Goal: Navigation & Orientation: Find specific page/section

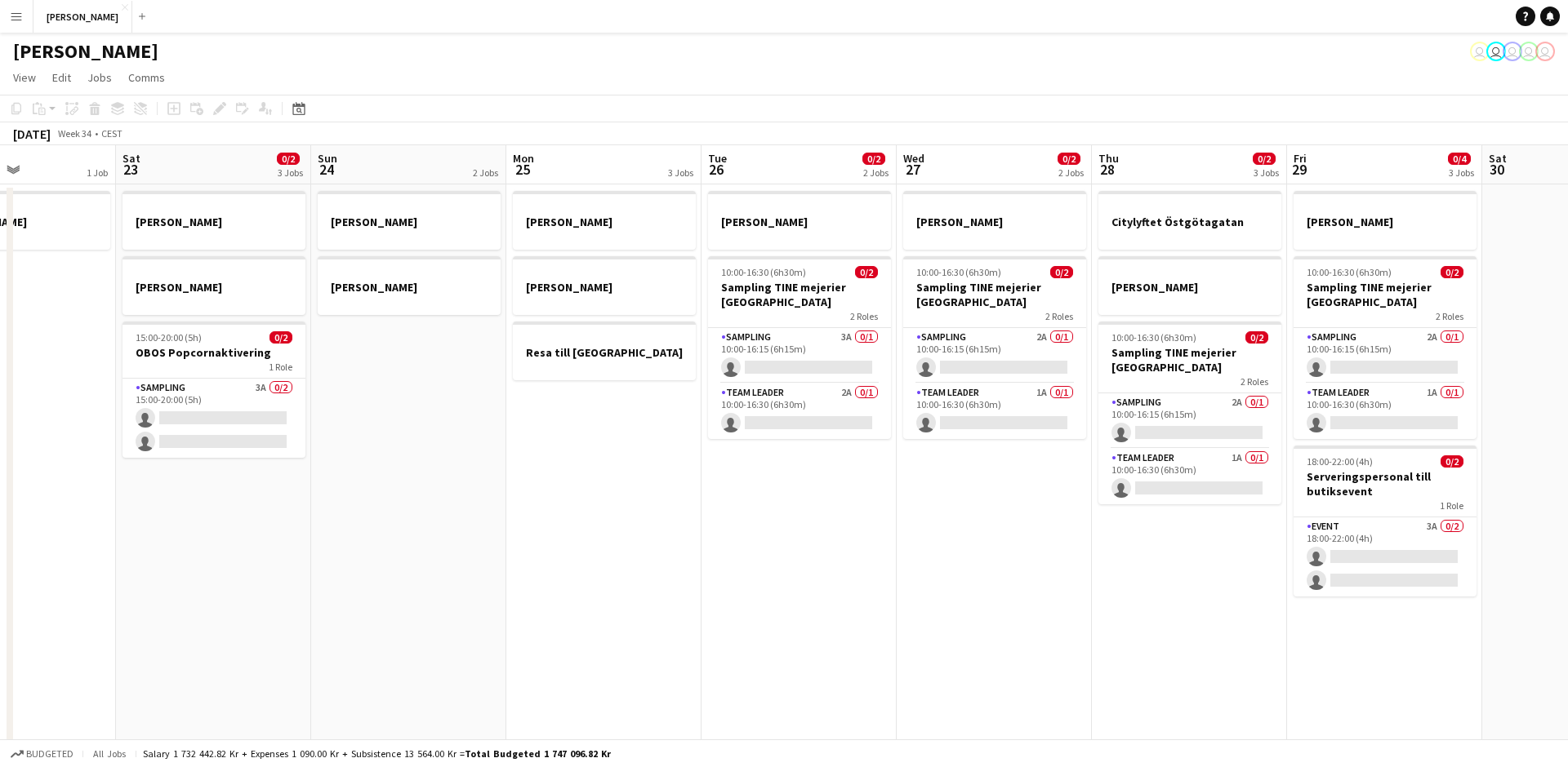
scroll to position [0, 476]
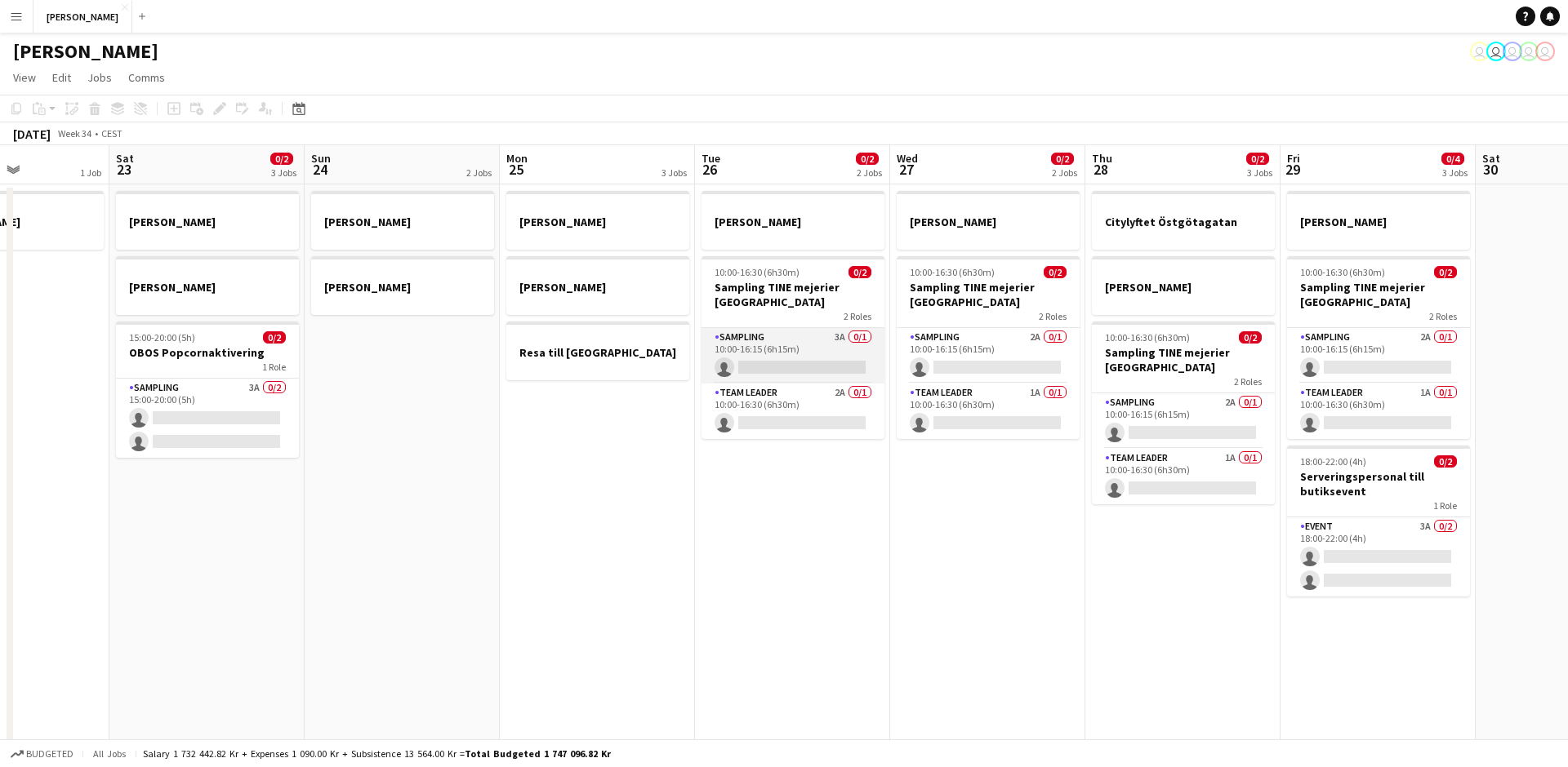
click at [730, 352] on app-card-role "Sampling 3A 0/1 10:00-16:15 (6h15m) single-neutral-actions" at bounding box center [792, 356] width 182 height 56
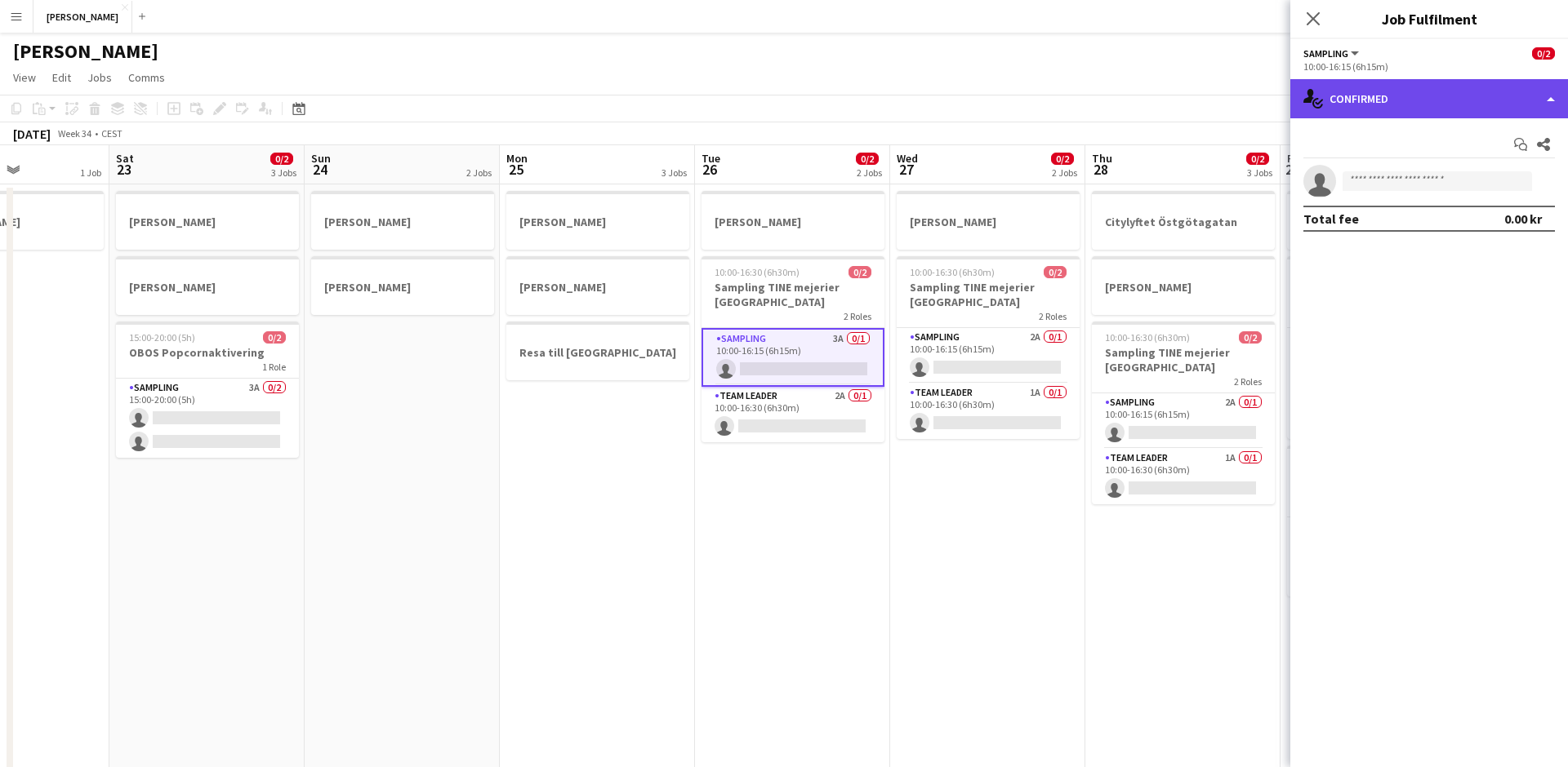
click at [1331, 103] on div "single-neutral-actions-check-2 Confirmed" at bounding box center [1429, 98] width 278 height 39
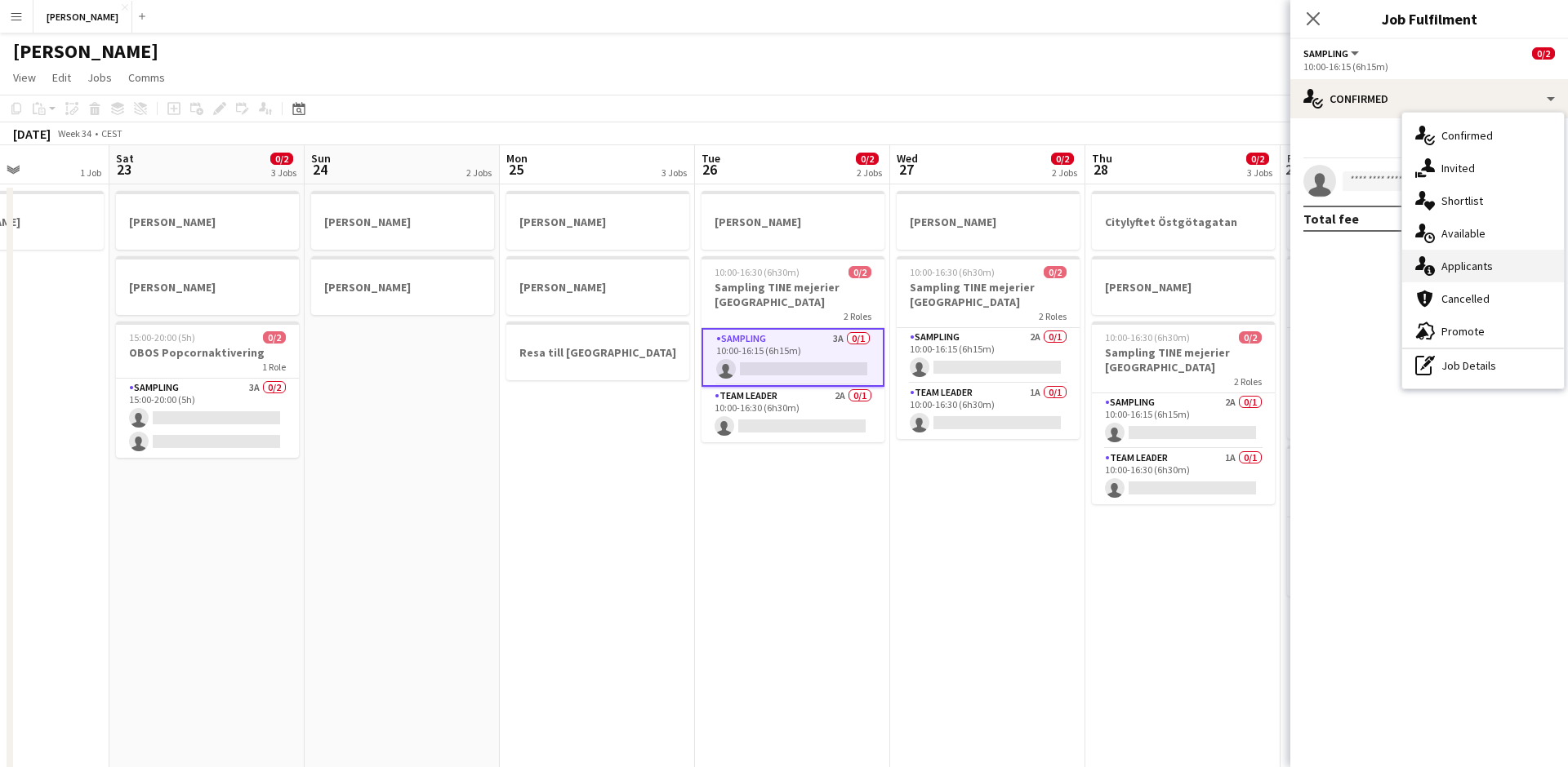
click at [1438, 270] on div "single-neutral-actions-information Applicants" at bounding box center [1483, 266] width 161 height 33
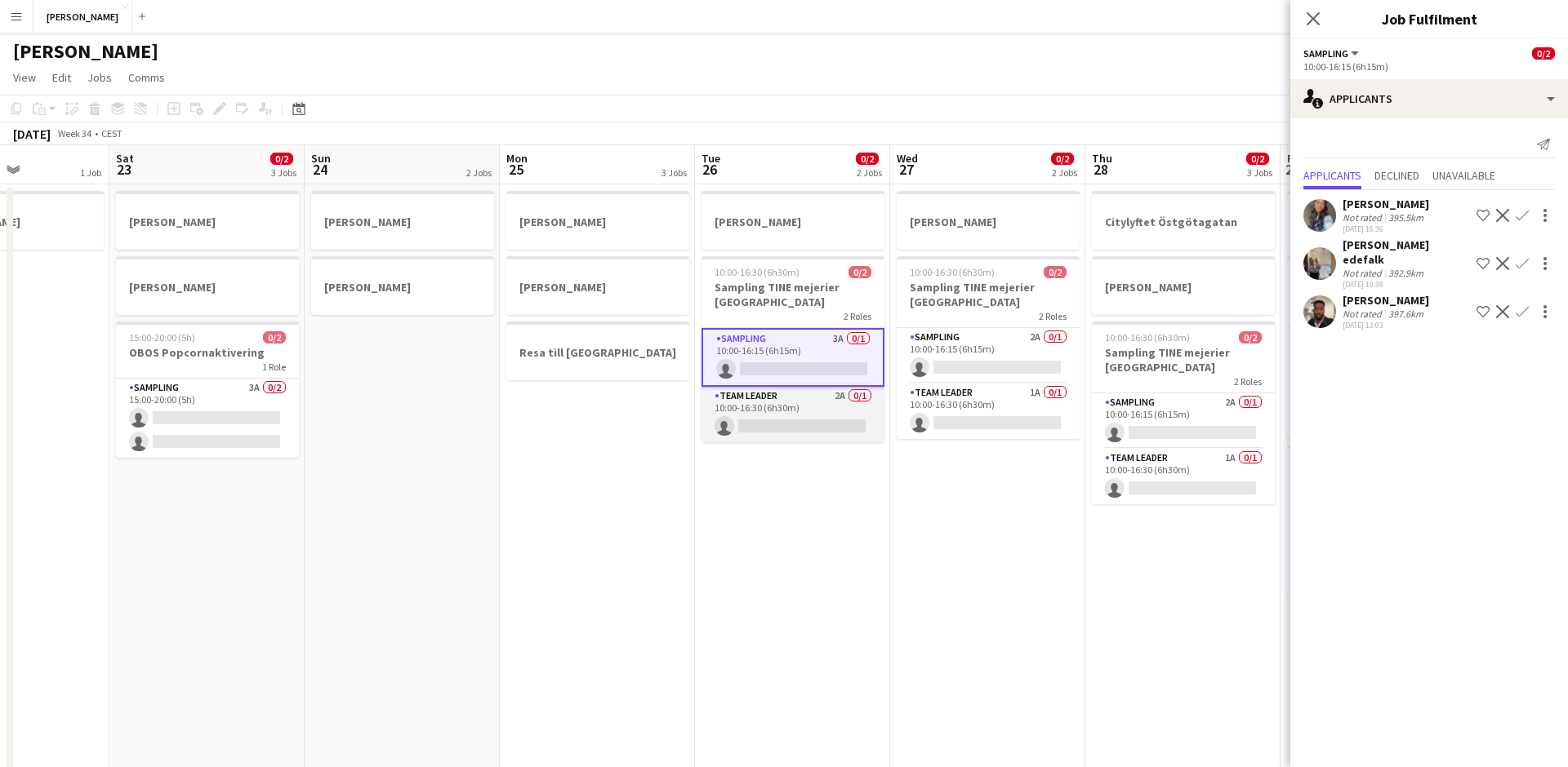
click at [831, 403] on app-card-role "Team Leader 2A 0/1 10:00-16:30 (6h30m) single-neutral-actions" at bounding box center [792, 414] width 182 height 56
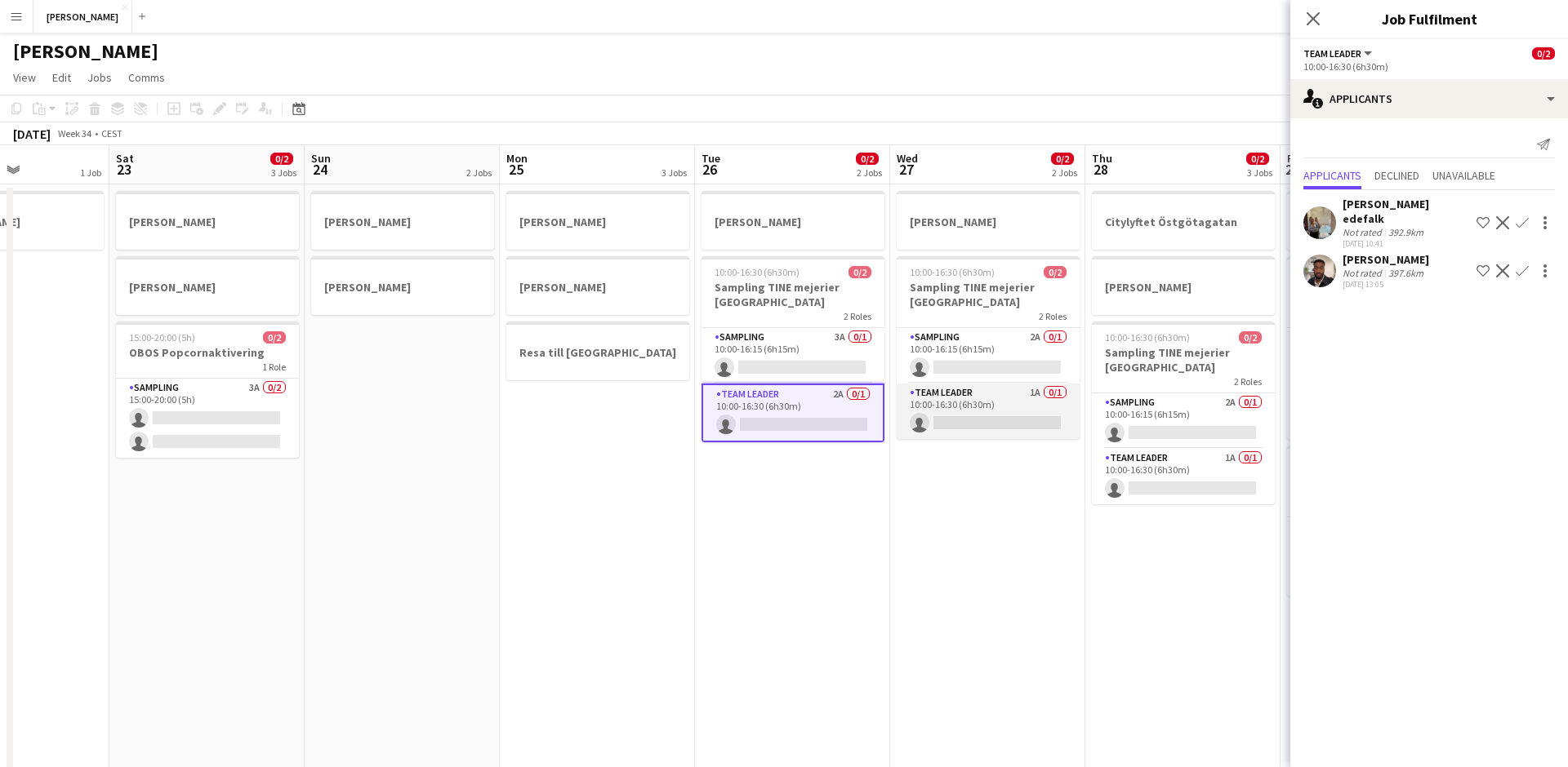
click at [936, 395] on app-card-role "Team Leader 1A 0/1 10:00-16:30 (6h30m) single-neutral-actions" at bounding box center [988, 411] width 182 height 56
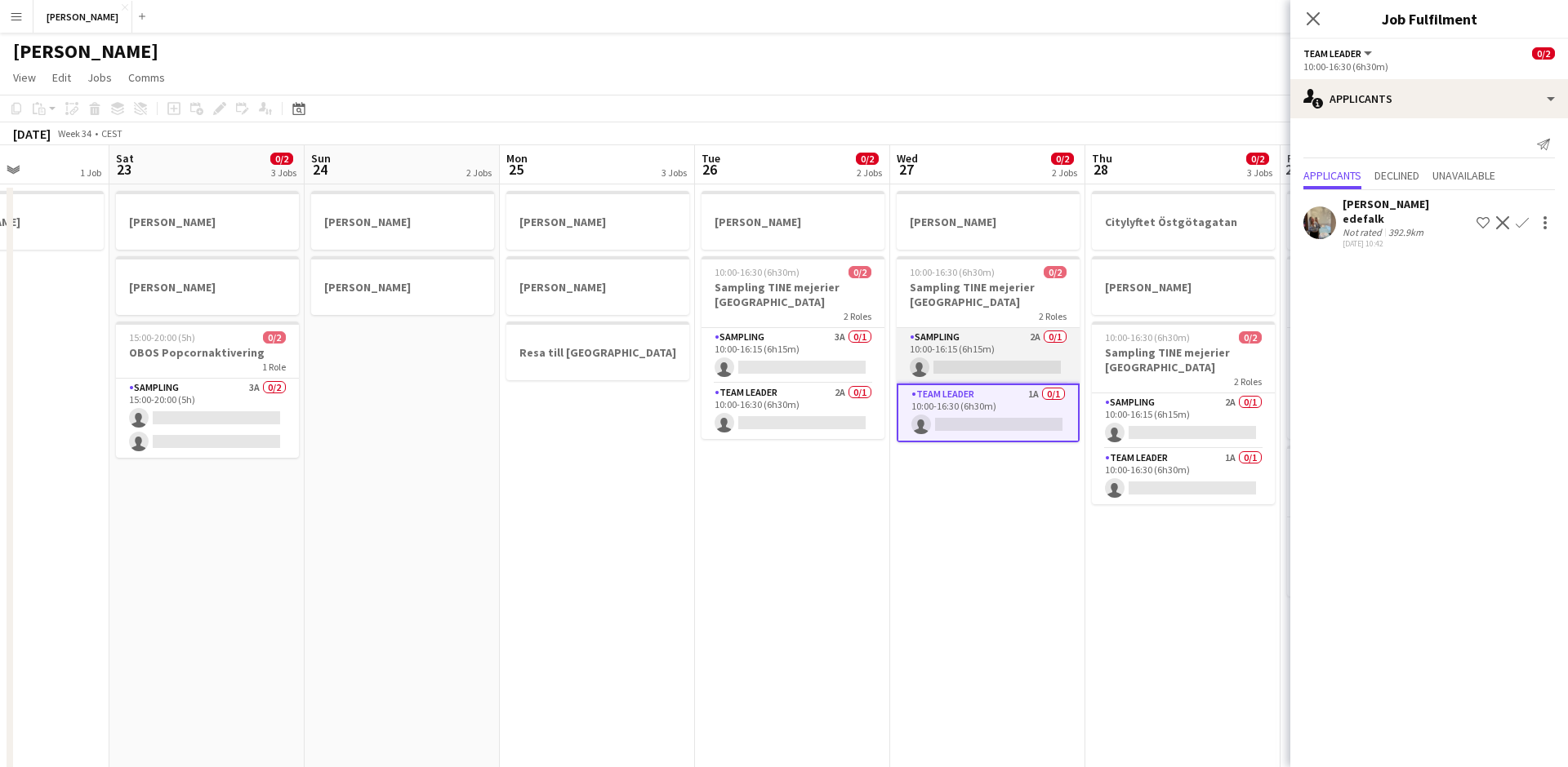
click at [929, 347] on app-card-role "Sampling 2A 0/1 10:00-16:15 (6h15m) single-neutral-actions" at bounding box center [988, 356] width 182 height 56
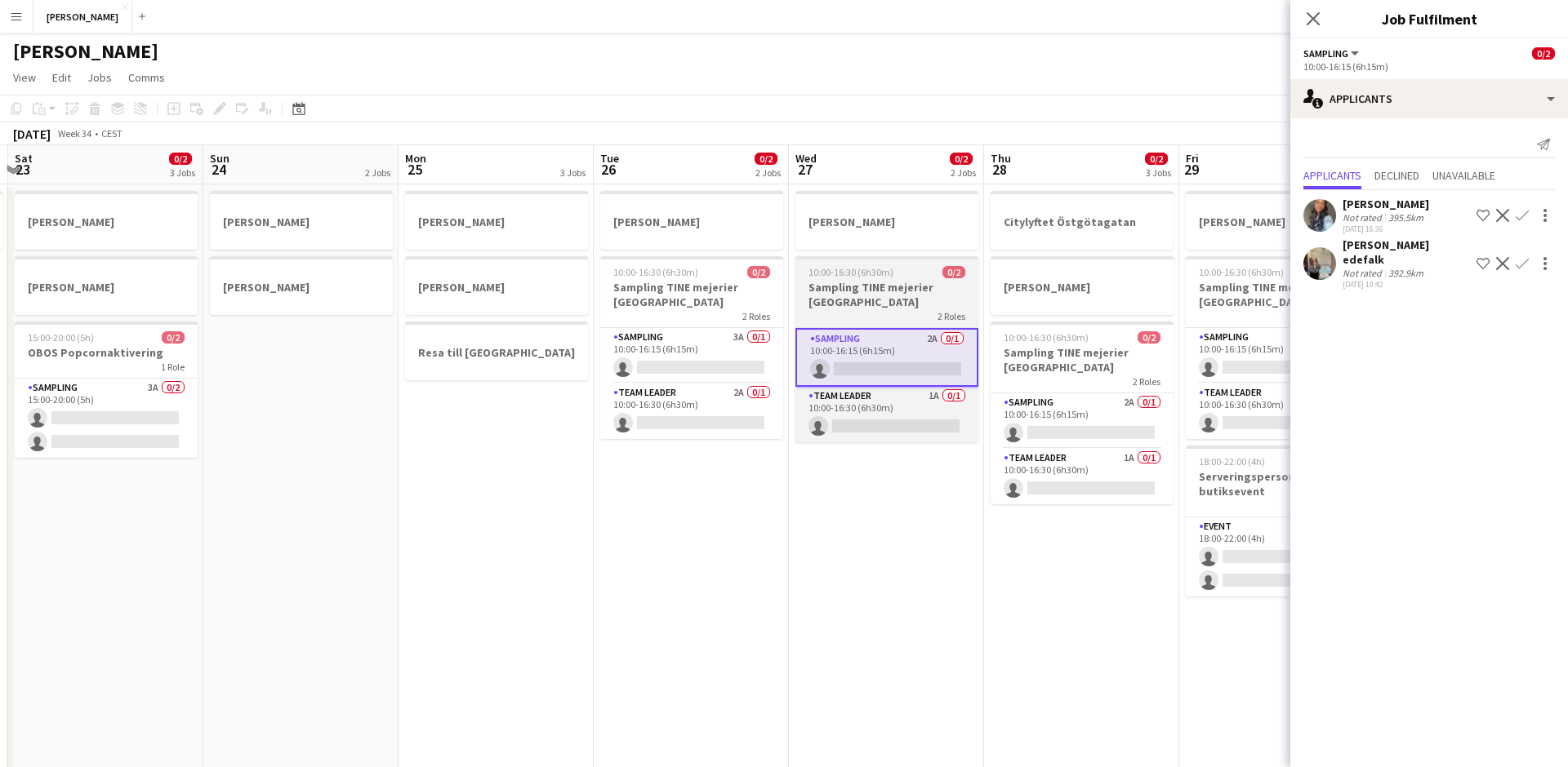
scroll to position [0, 608]
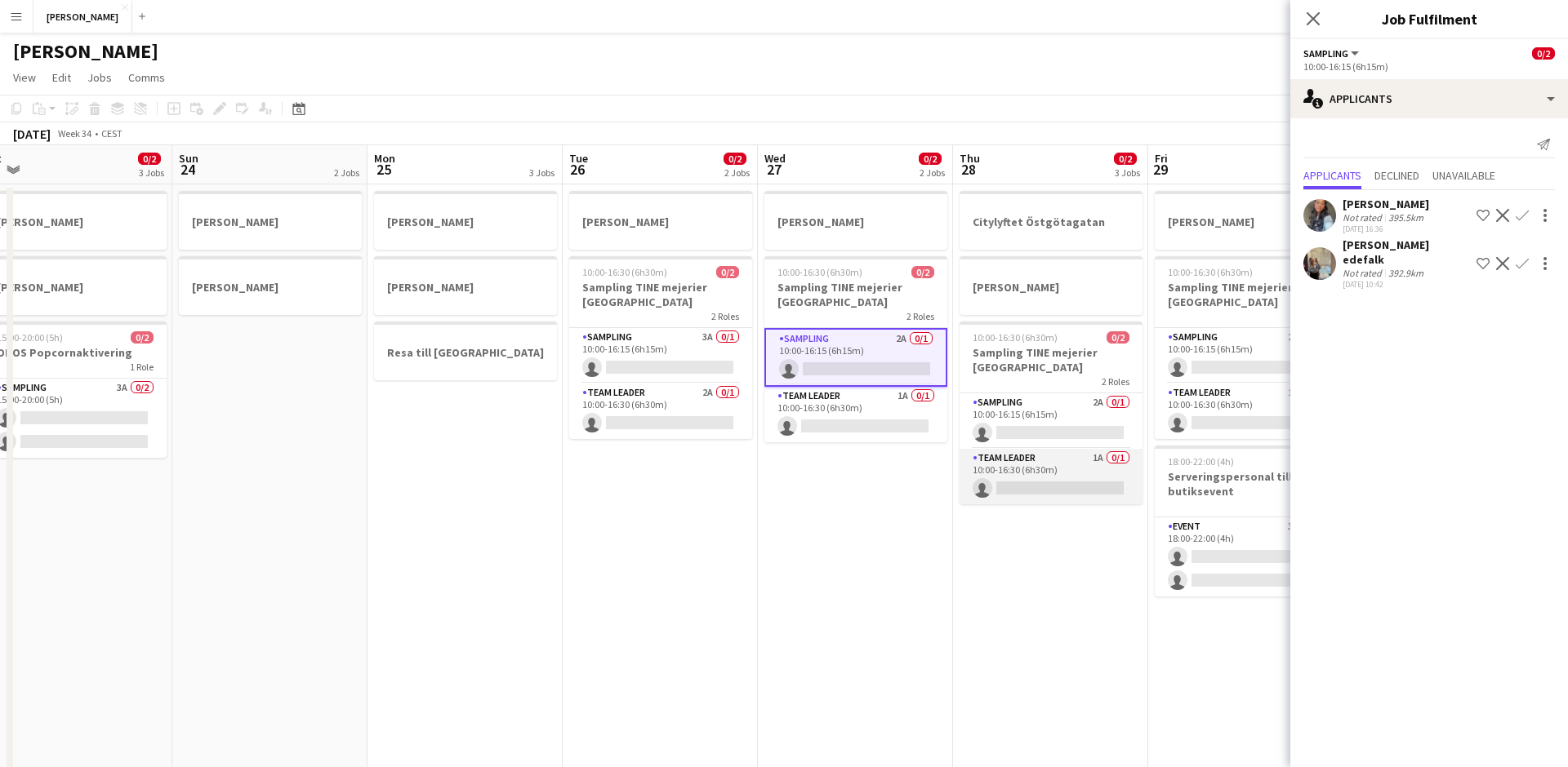
click at [1013, 464] on app-card-role "Team Leader 1A 0/1 10:00-16:30 (6h30m) single-neutral-actions" at bounding box center [1050, 477] width 182 height 56
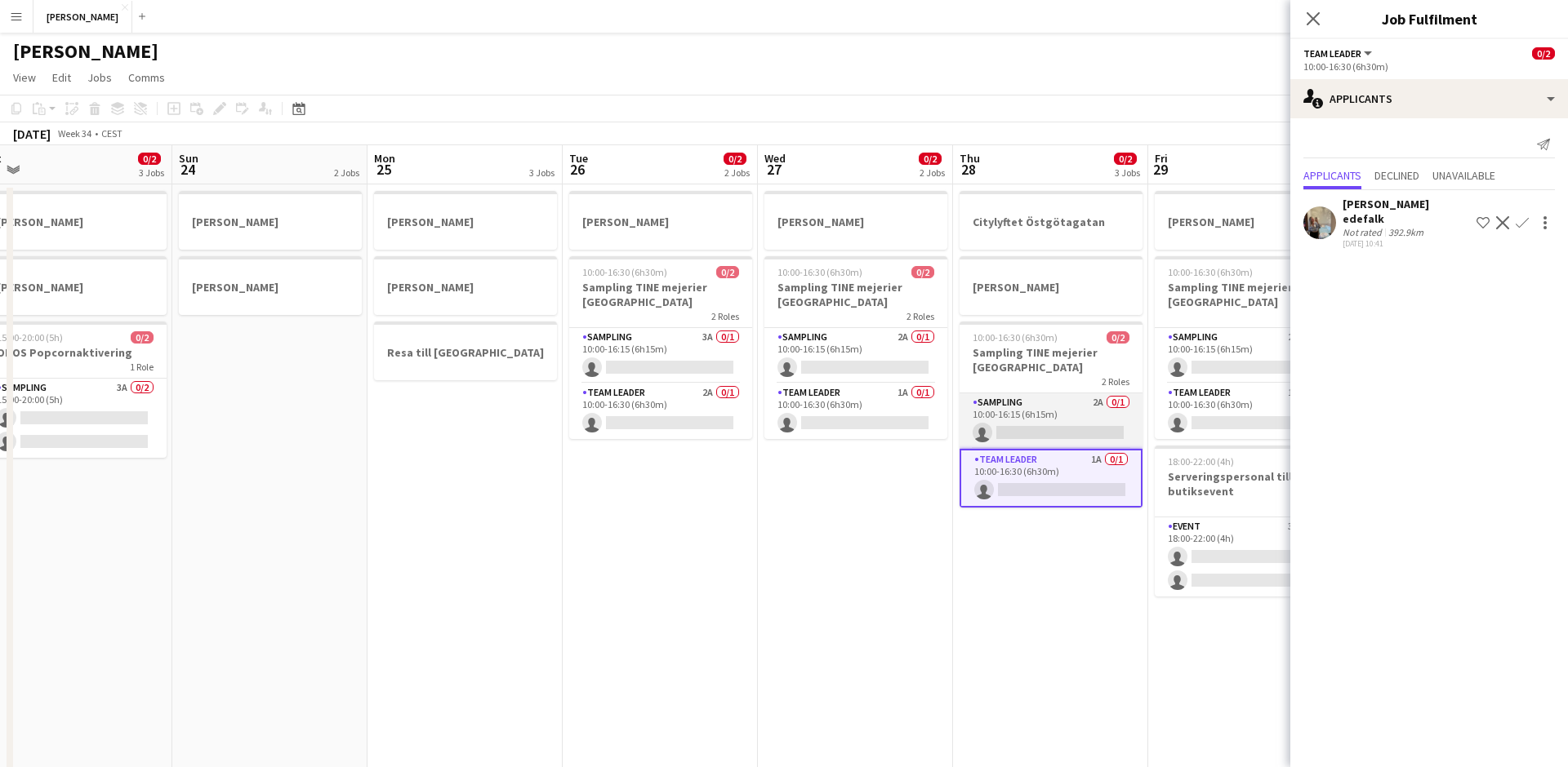
click at [988, 393] on app-card-role "Sampling 2A 0/1 10:00-16:15 (6h15m) single-neutral-actions" at bounding box center [1050, 421] width 182 height 56
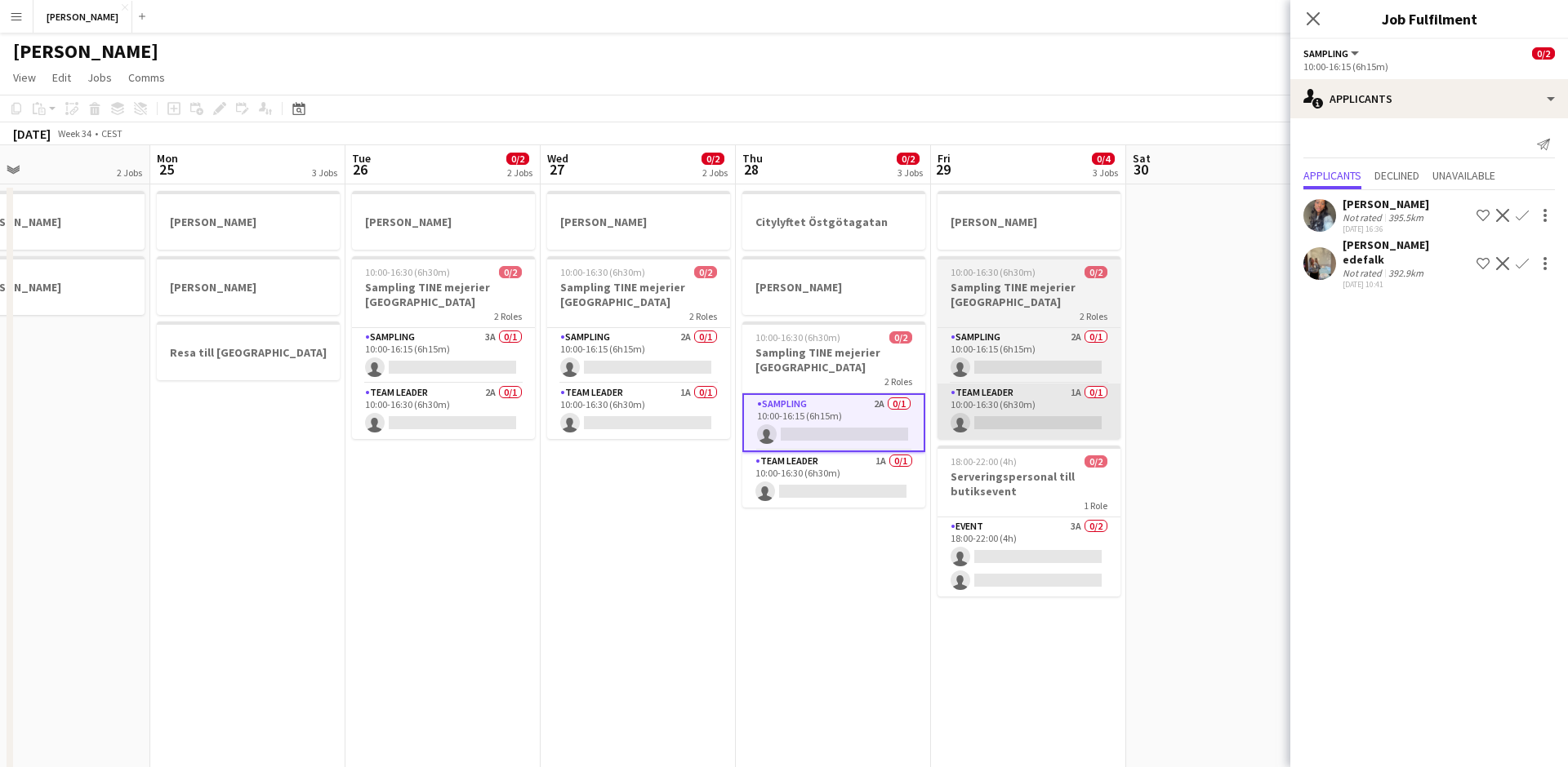
scroll to position [0, 489]
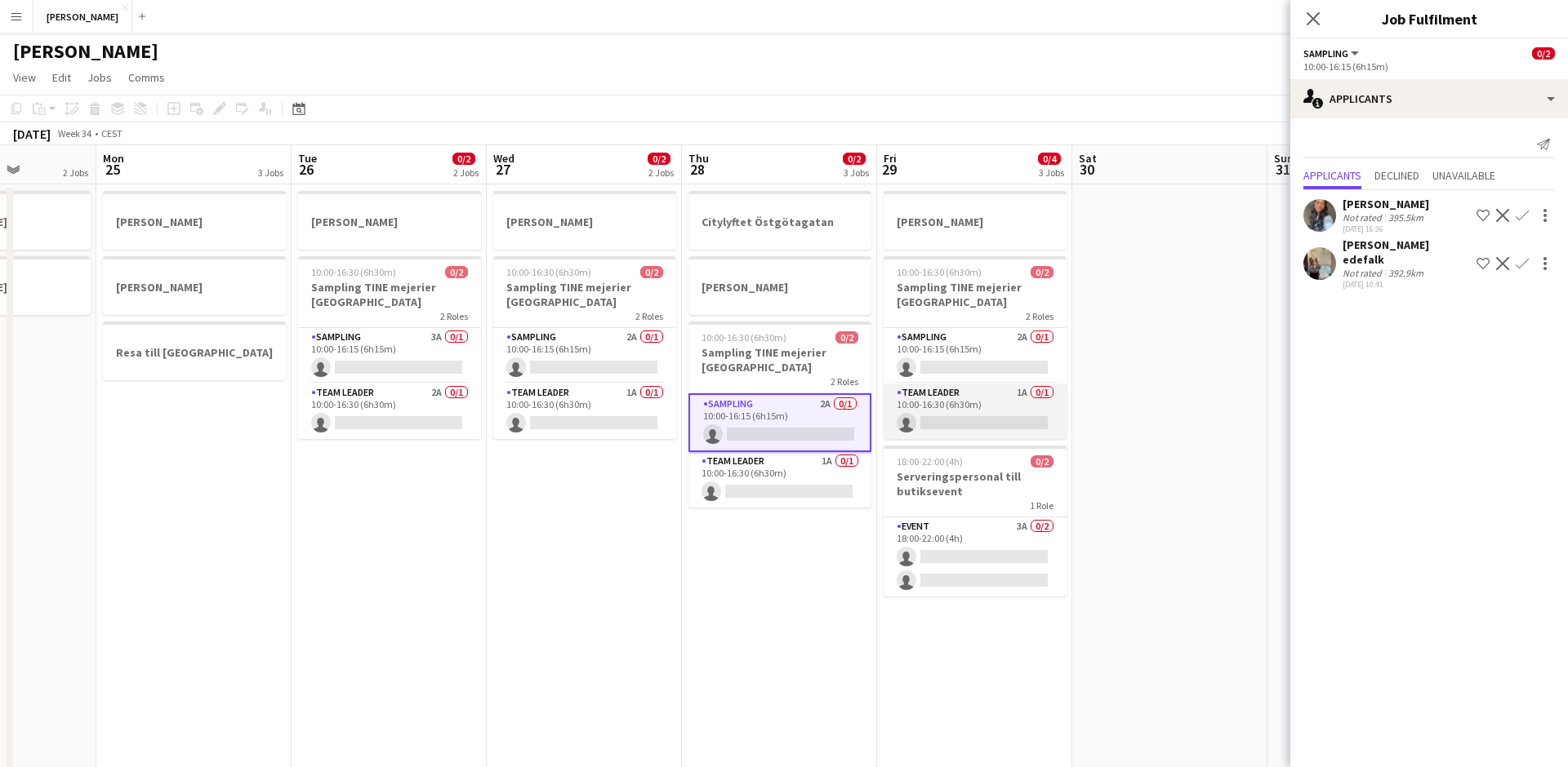
click at [945, 387] on app-card-role "Team Leader 1A 0/1 10:00-16:30 (6h30m) single-neutral-actions" at bounding box center [974, 411] width 182 height 56
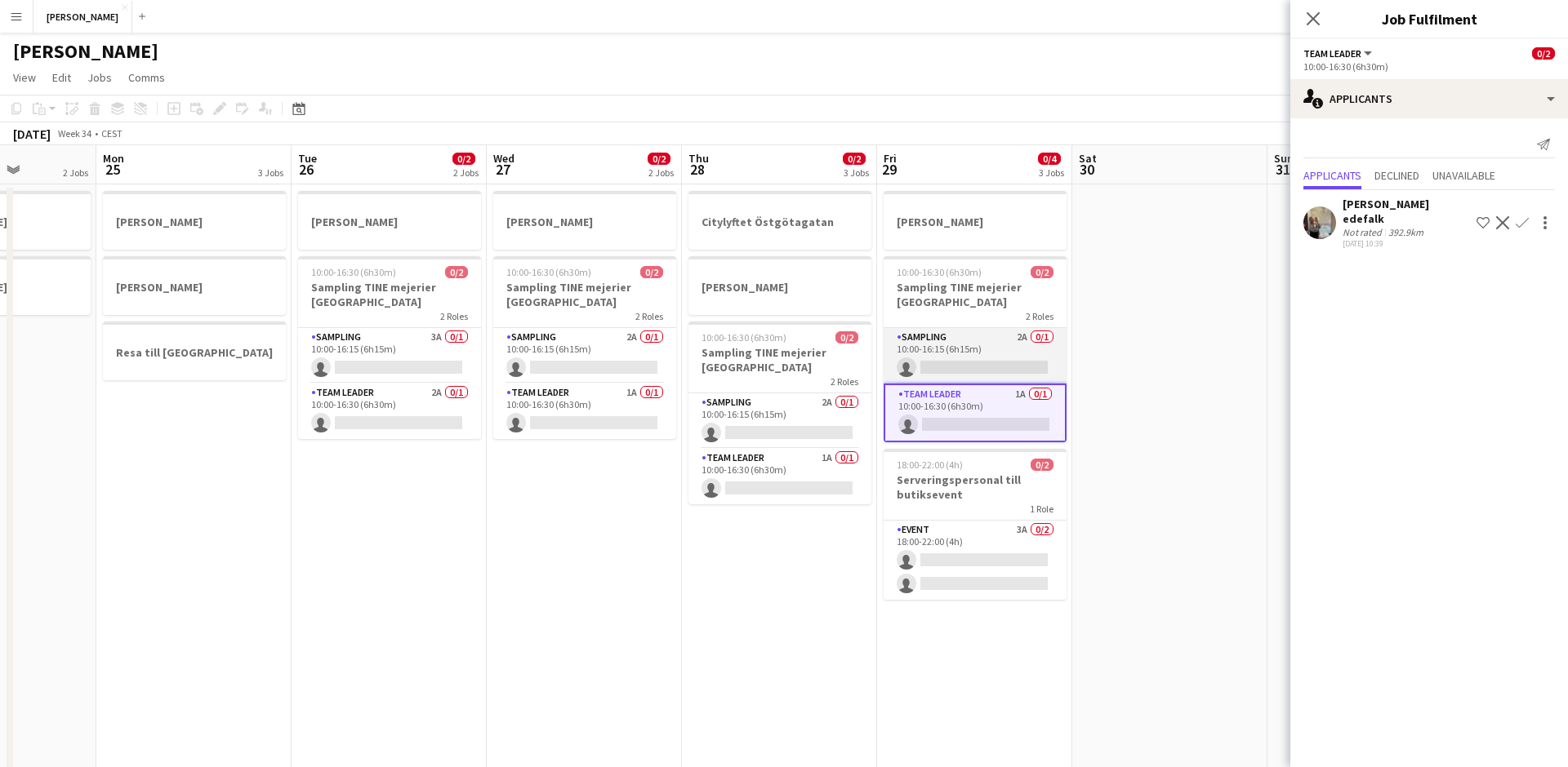
click at [936, 343] on app-card-role "Sampling 2A 0/1 10:00-16:15 (6h15m) single-neutral-actions" at bounding box center [974, 356] width 182 height 56
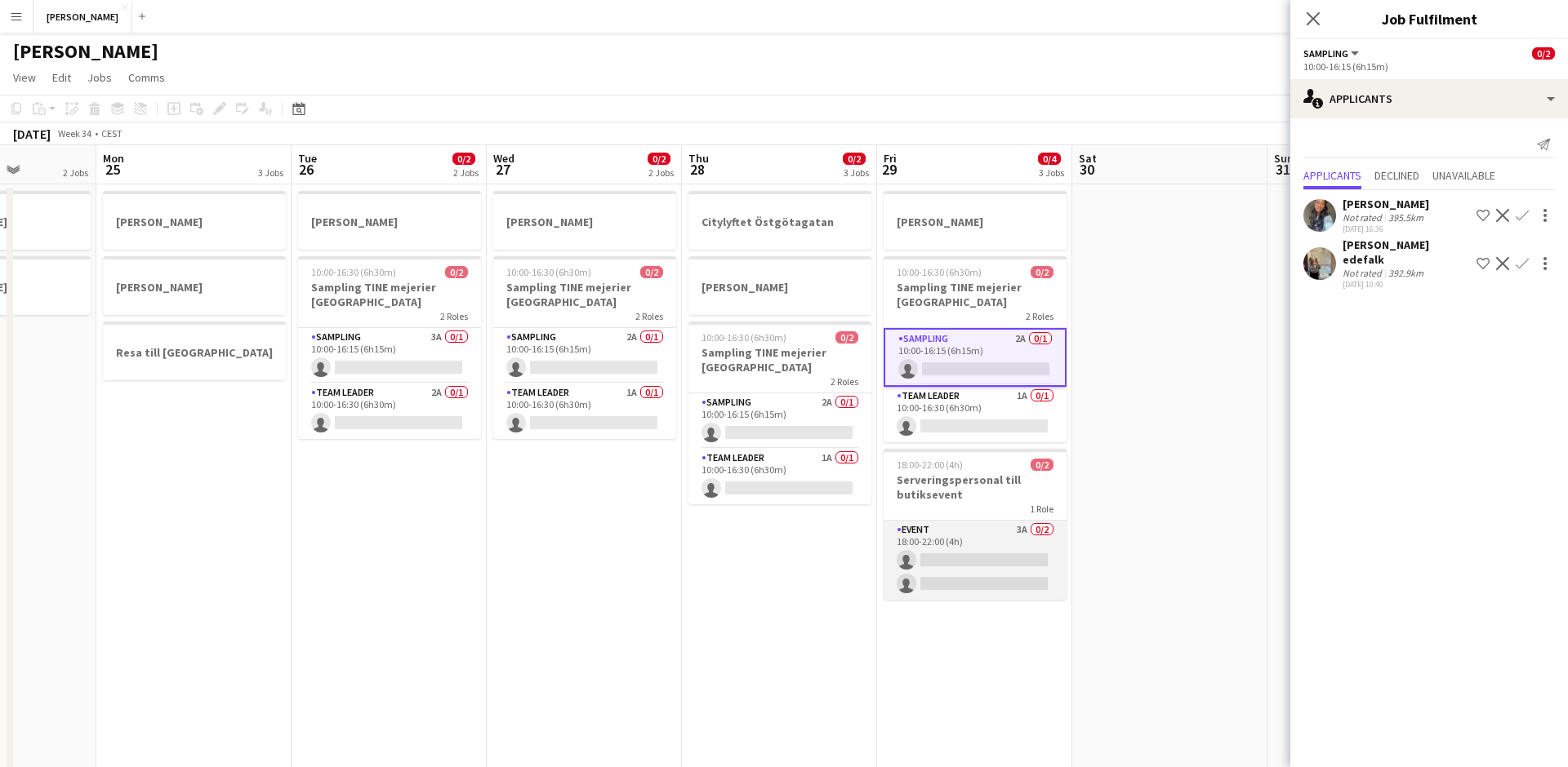
click at [959, 524] on app-card-role "Event 3A 0/2 18:00-22:00 (4h) single-neutral-actions single-neutral-actions" at bounding box center [974, 560] width 182 height 79
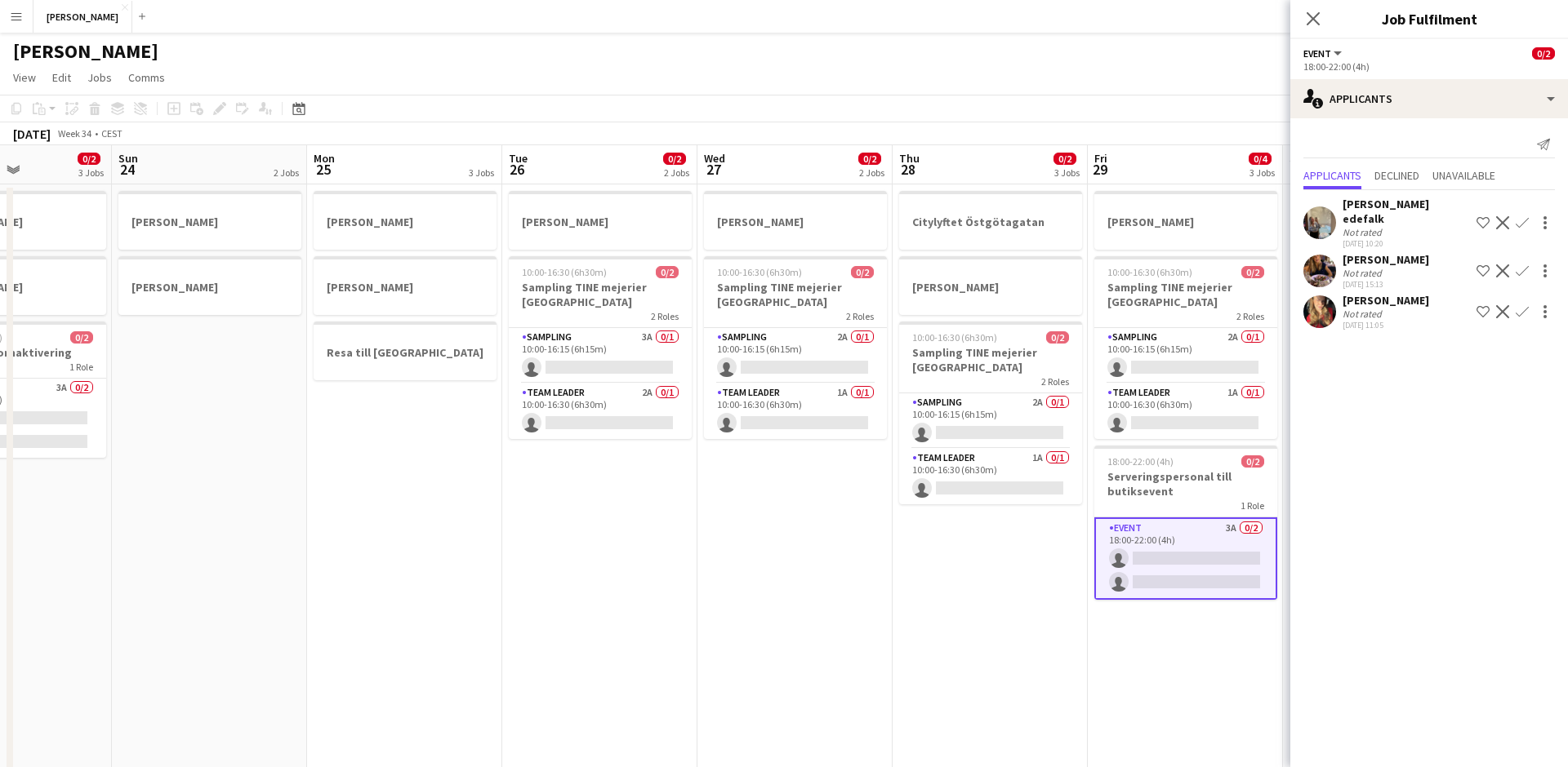
scroll to position [0, 377]
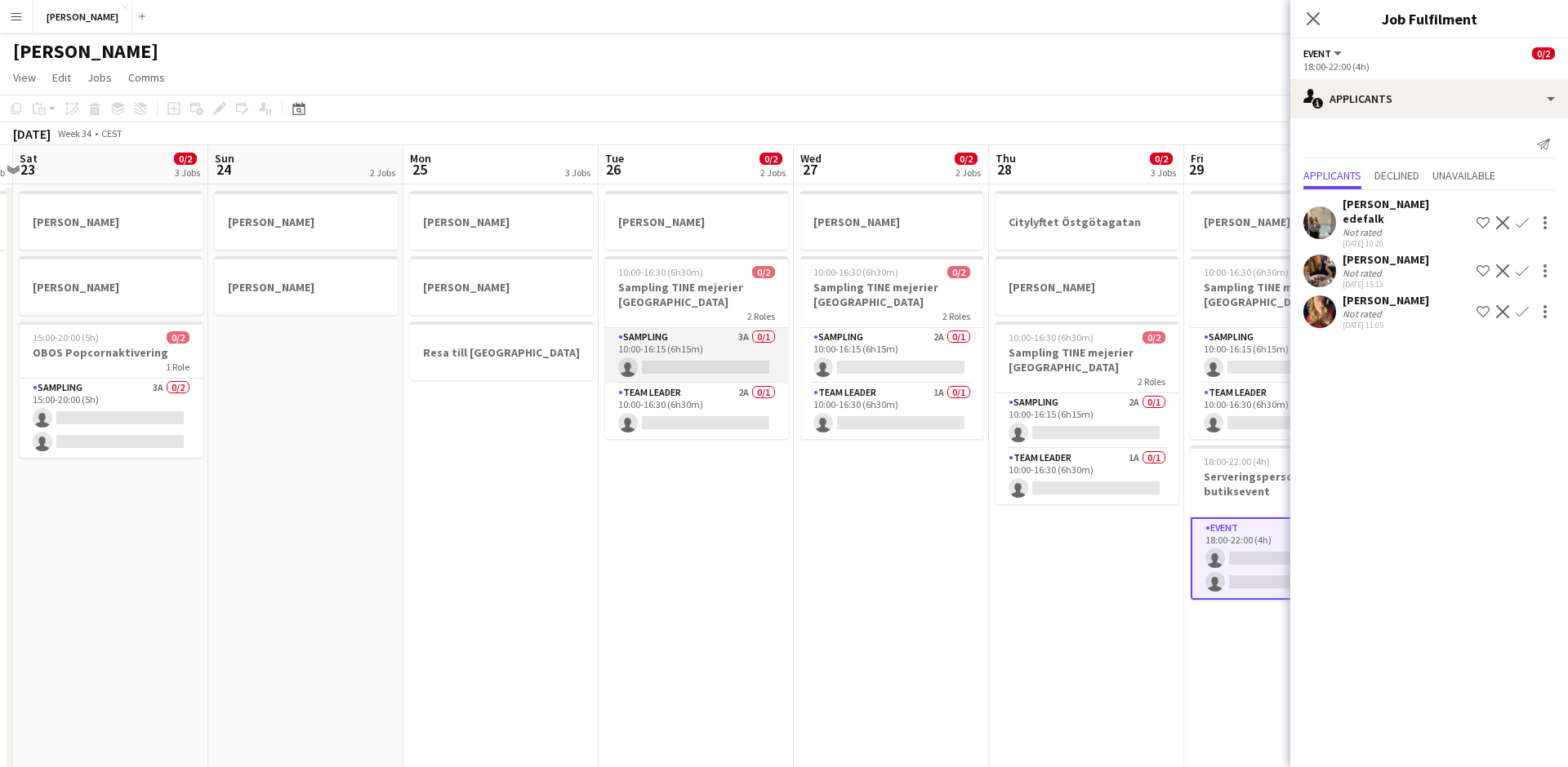
click at [688, 348] on app-card-role "Sampling 3A 0/1 10:00-16:15 (6h15m) single-neutral-actions" at bounding box center [696, 356] width 182 height 56
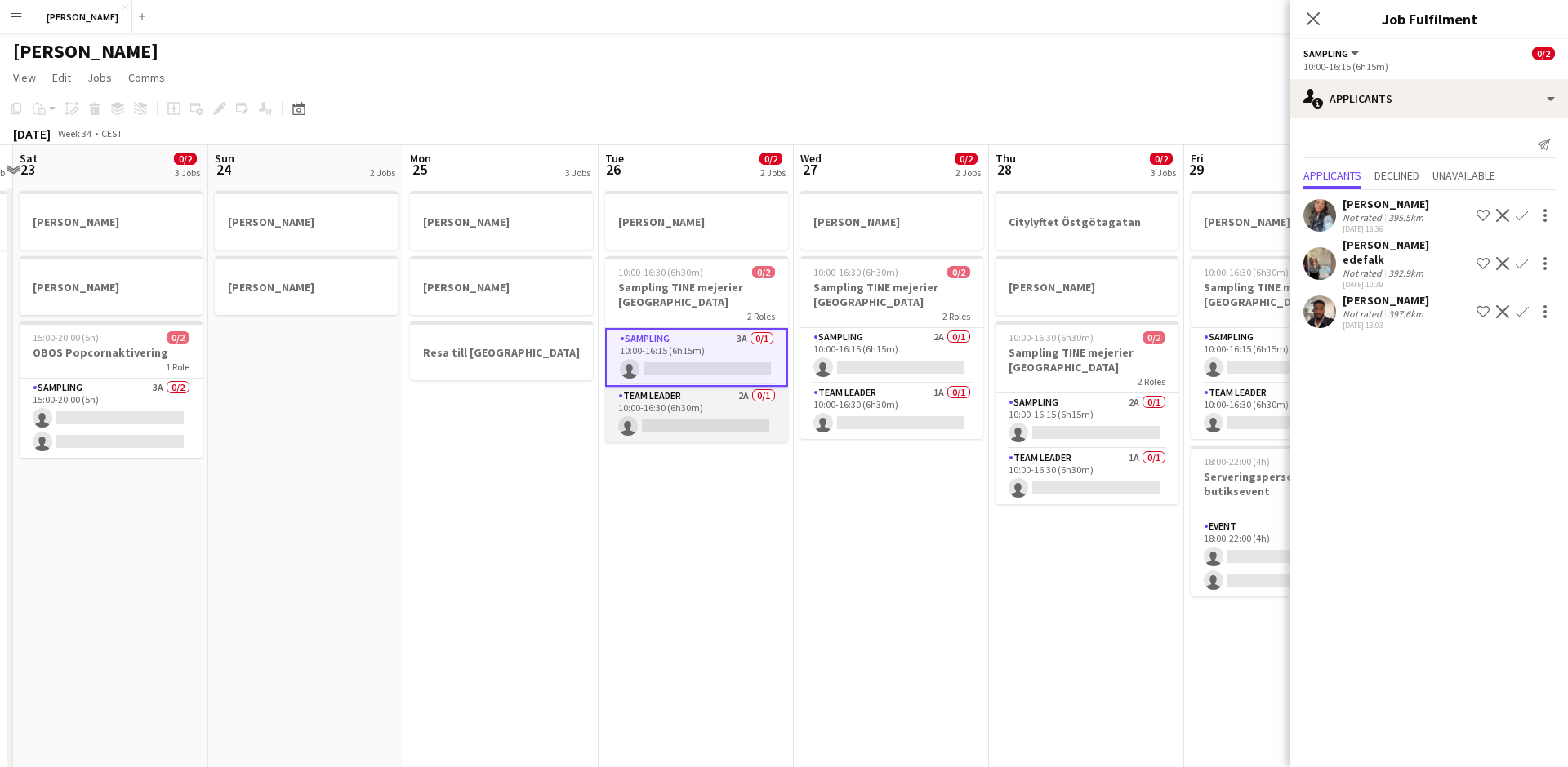
click at [689, 400] on app-card-role "Team Leader 2A 0/1 10:00-16:30 (6h30m) single-neutral-actions" at bounding box center [696, 414] width 182 height 56
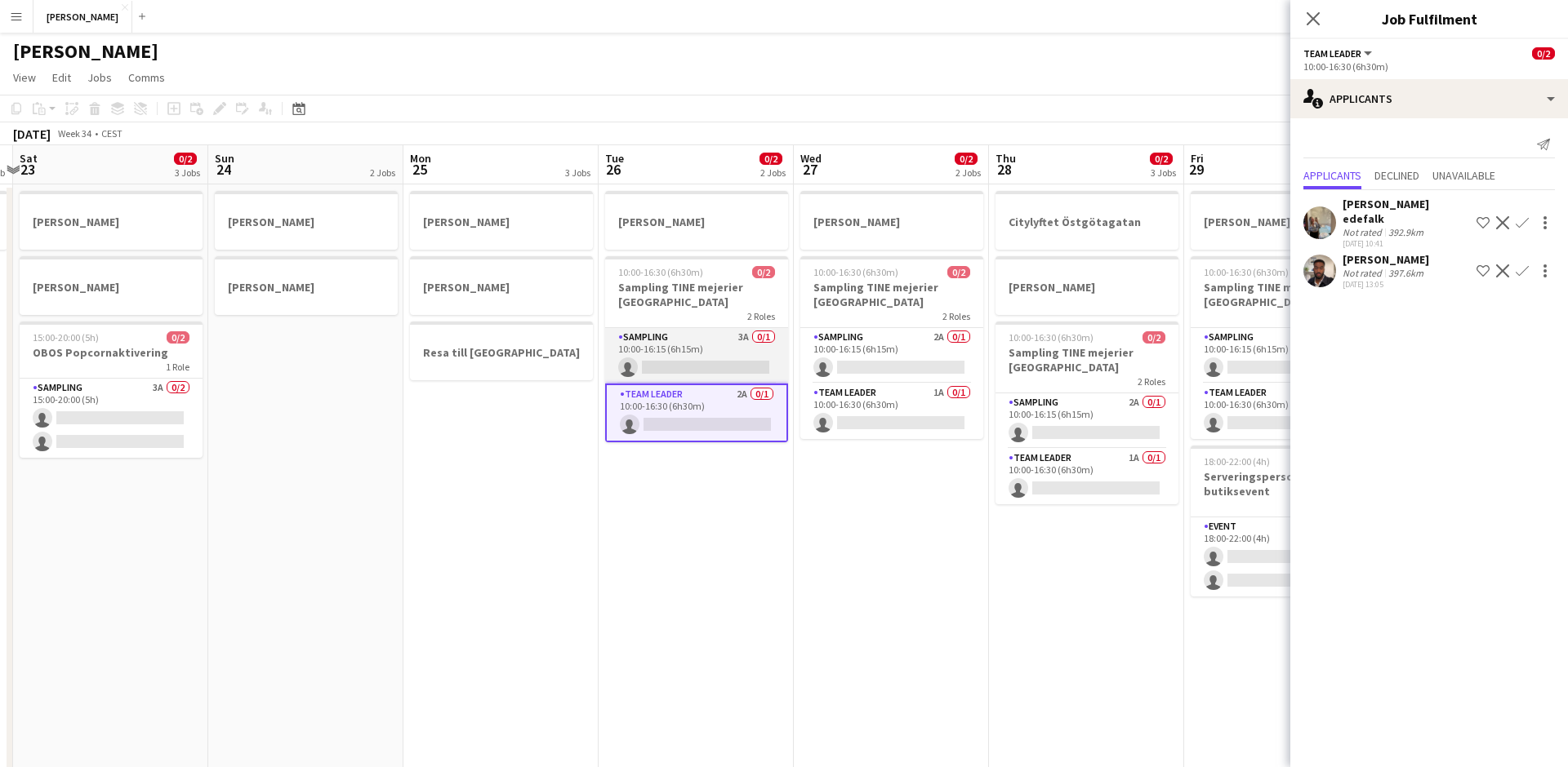
click at [683, 334] on app-card-role "Sampling 3A 0/1 10:00-16:15 (6h15m) single-neutral-actions" at bounding box center [696, 356] width 182 height 56
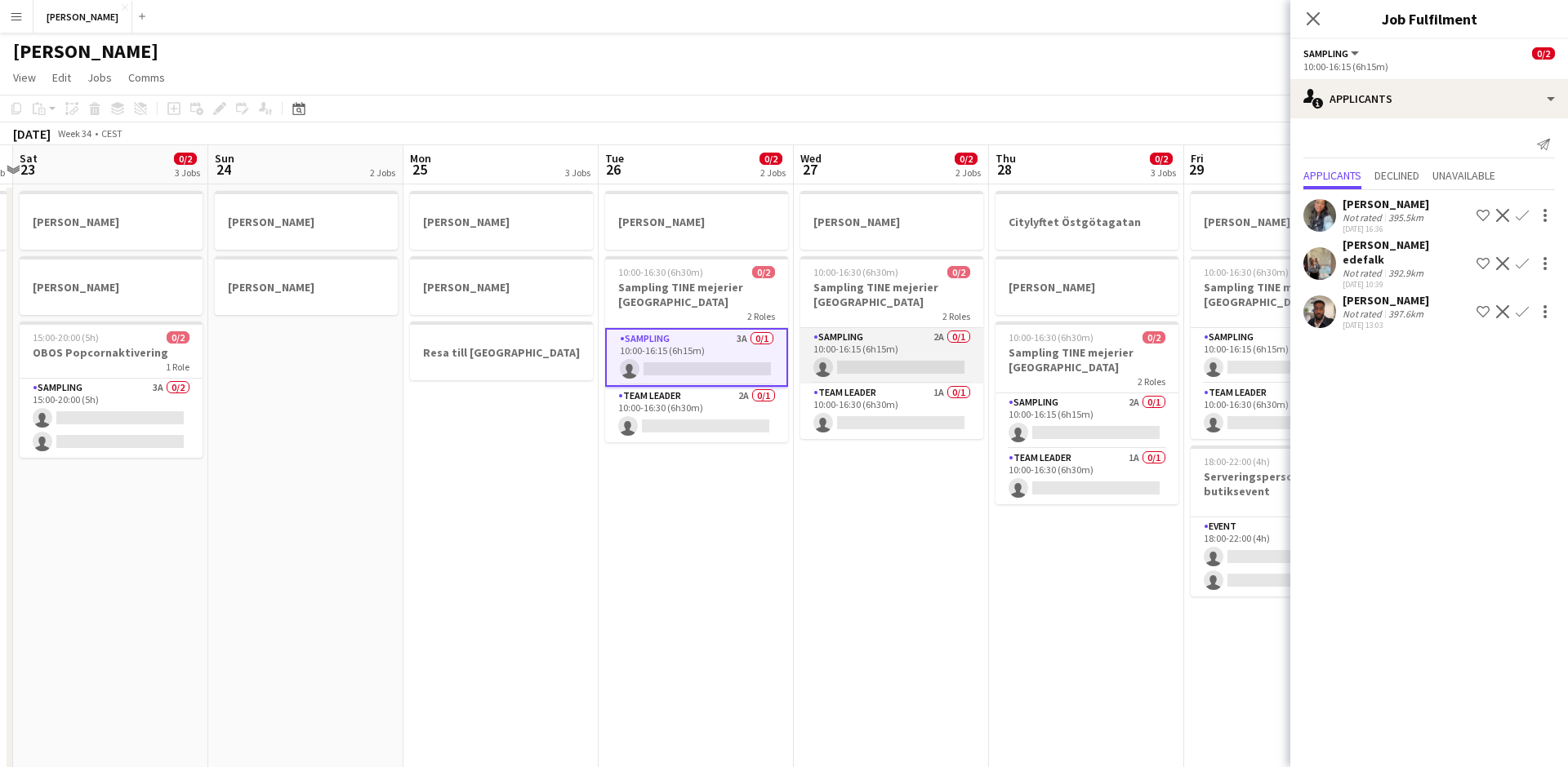
click at [867, 340] on app-card-role "Sampling 2A 0/1 10:00-16:15 (6h15m) single-neutral-actions" at bounding box center [891, 356] width 182 height 56
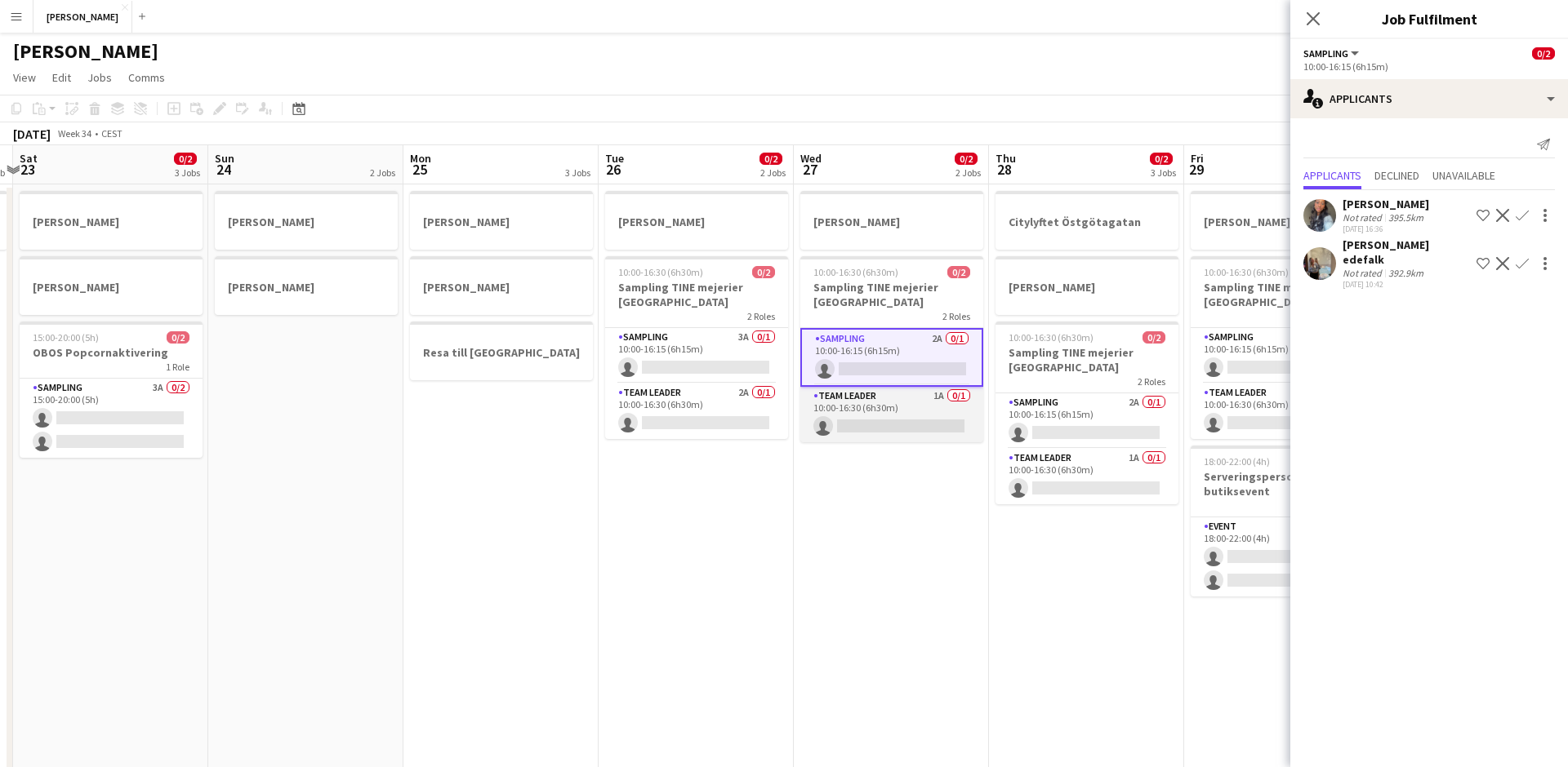
click at [867, 400] on app-card-role "Team Leader 1A 0/1 10:00-16:30 (6h30m) single-neutral-actions" at bounding box center [891, 414] width 182 height 56
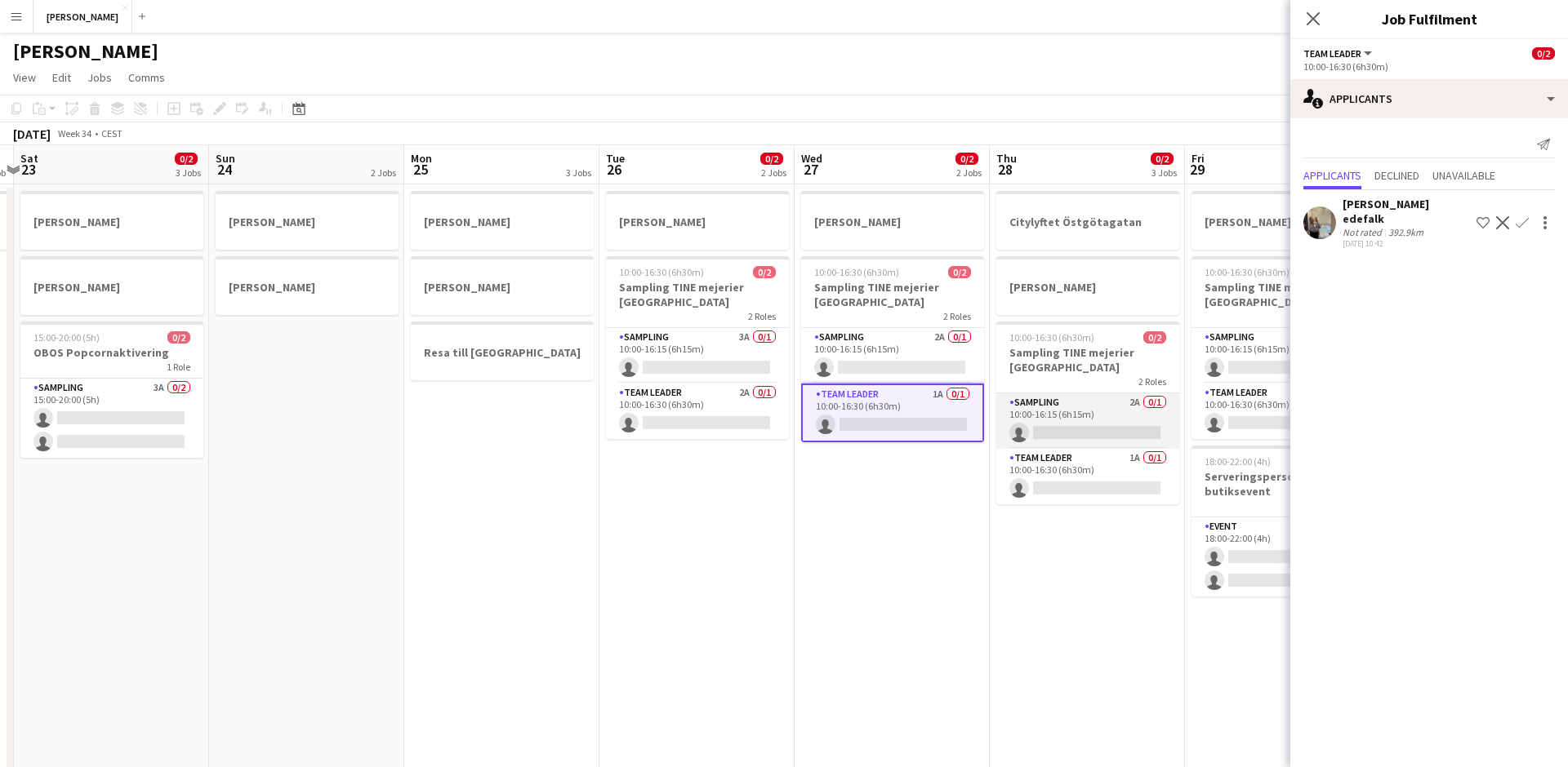
click at [1036, 402] on app-card-role "Sampling 2A 0/1 10:00-16:15 (6h15m) single-neutral-actions" at bounding box center [1087, 421] width 182 height 56
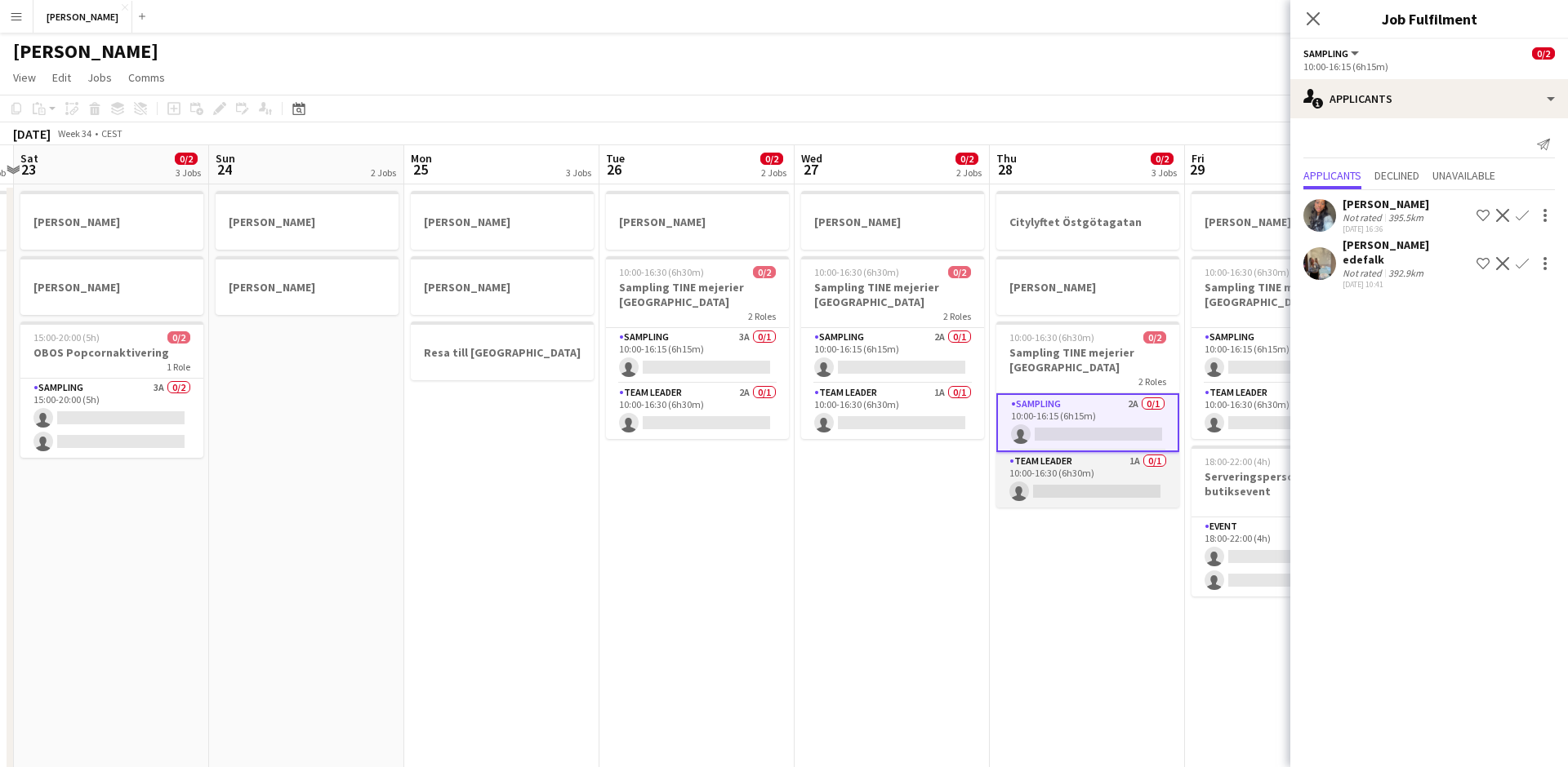
click at [1035, 453] on app-card-role "Team Leader 1A 0/1 10:00-16:30 (6h30m) single-neutral-actions" at bounding box center [1087, 479] width 182 height 56
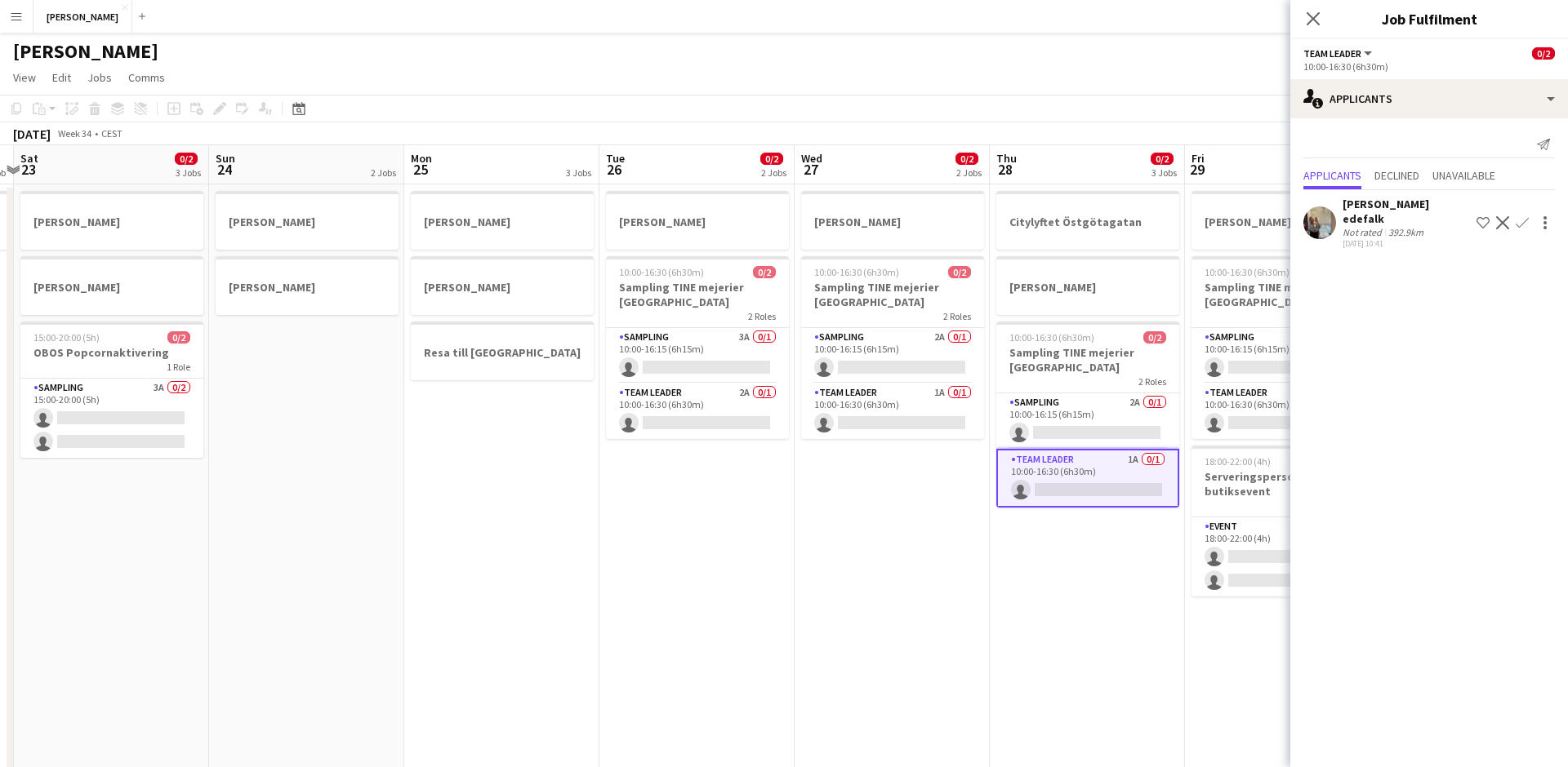
click at [1308, 18] on icon "Close pop-in" at bounding box center [1313, 18] width 13 height 13
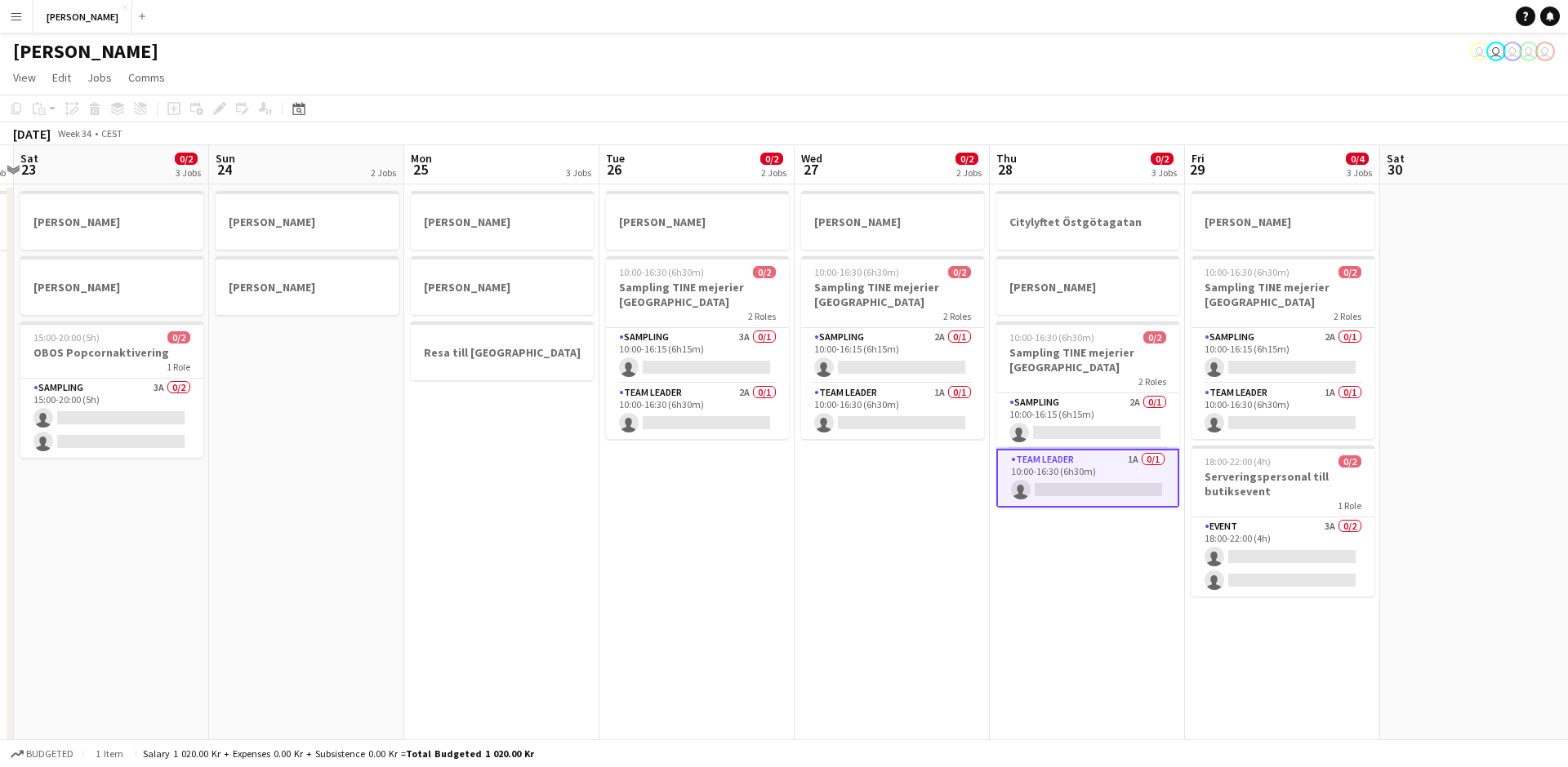
click at [417, 388] on app-date-cell "[PERSON_NAME] [PERSON_NAME] [PERSON_NAME] till [GEOGRAPHIC_DATA]" at bounding box center [502, 677] width 195 height 986
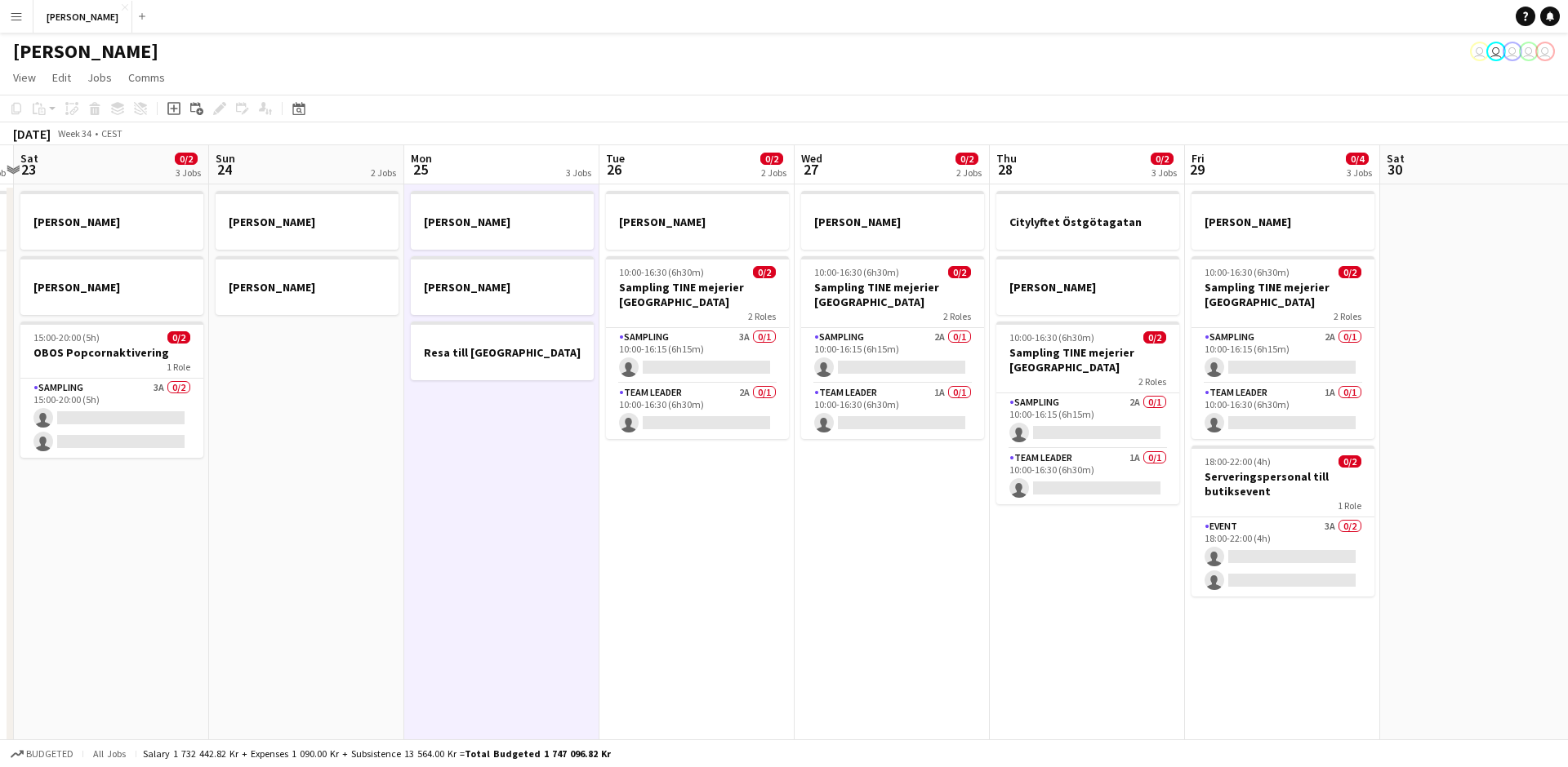
click at [415, 388] on app-date-cell "[PERSON_NAME] [PERSON_NAME] [PERSON_NAME] till [GEOGRAPHIC_DATA]" at bounding box center [502, 677] width 195 height 986
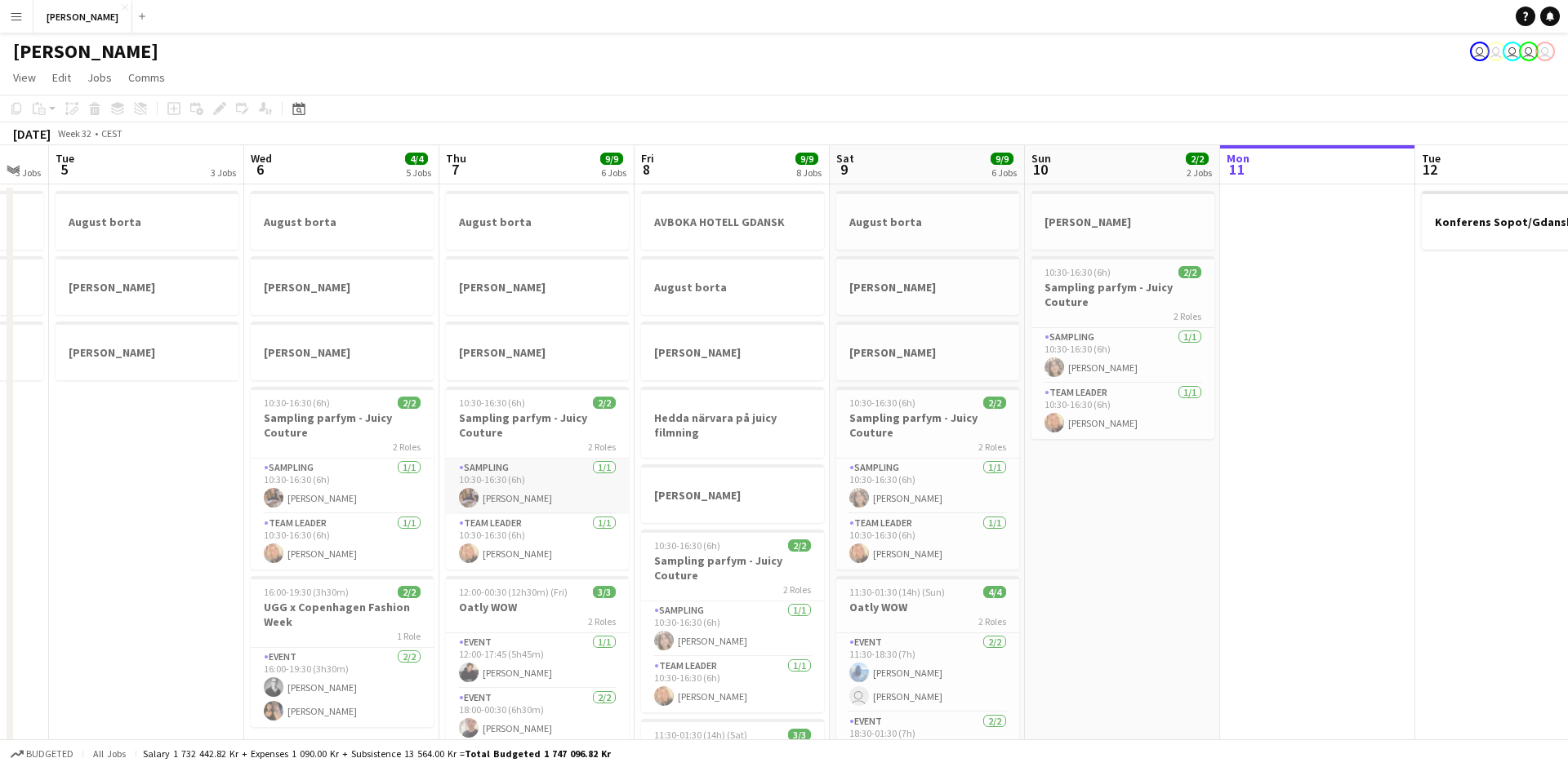
scroll to position [102, 0]
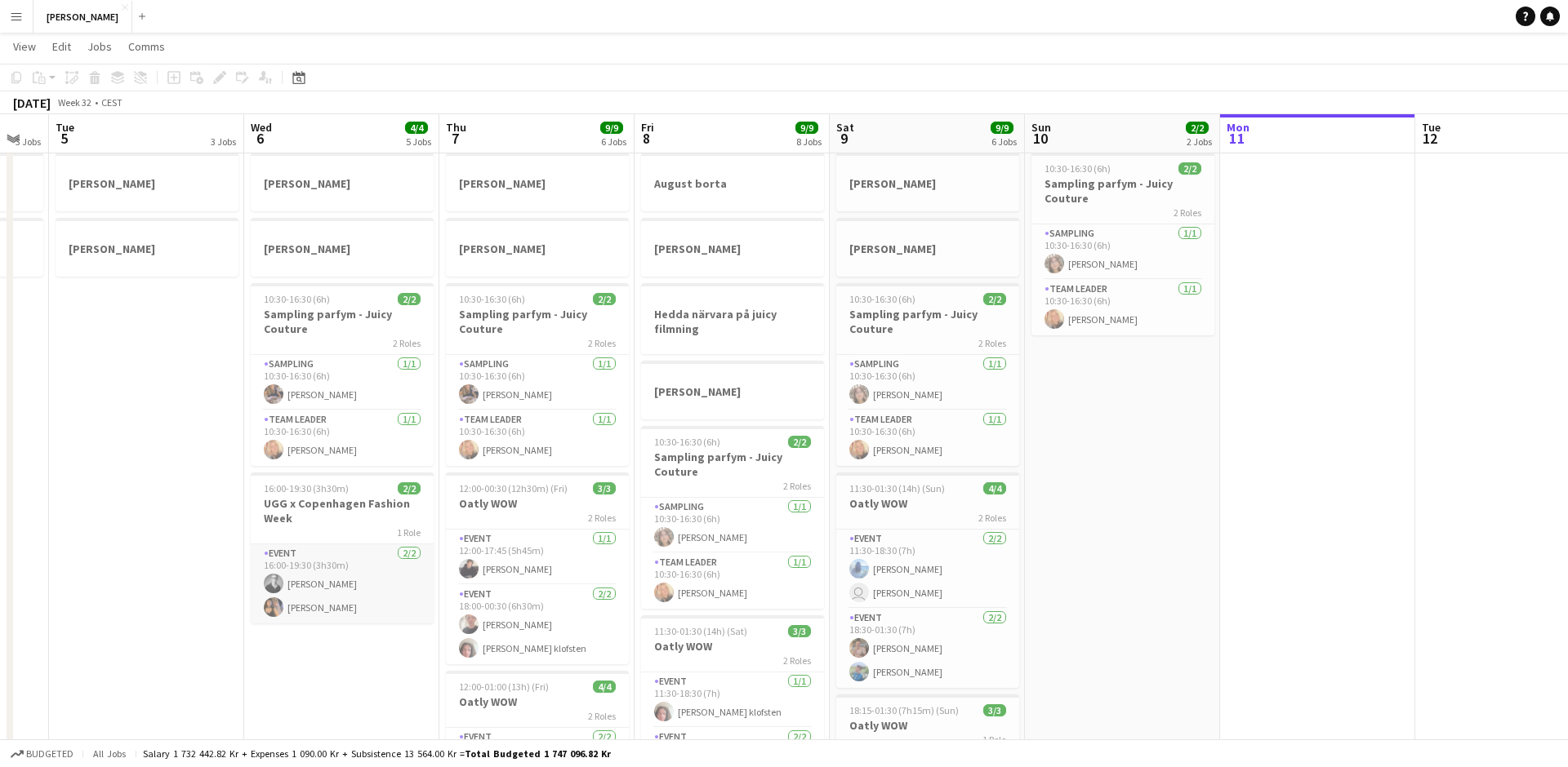
click at [340, 606] on app-card-role "Event [DATE] 16:00-19:30 (3h30m) [PERSON_NAME] [PERSON_NAME]" at bounding box center [341, 584] width 182 height 79
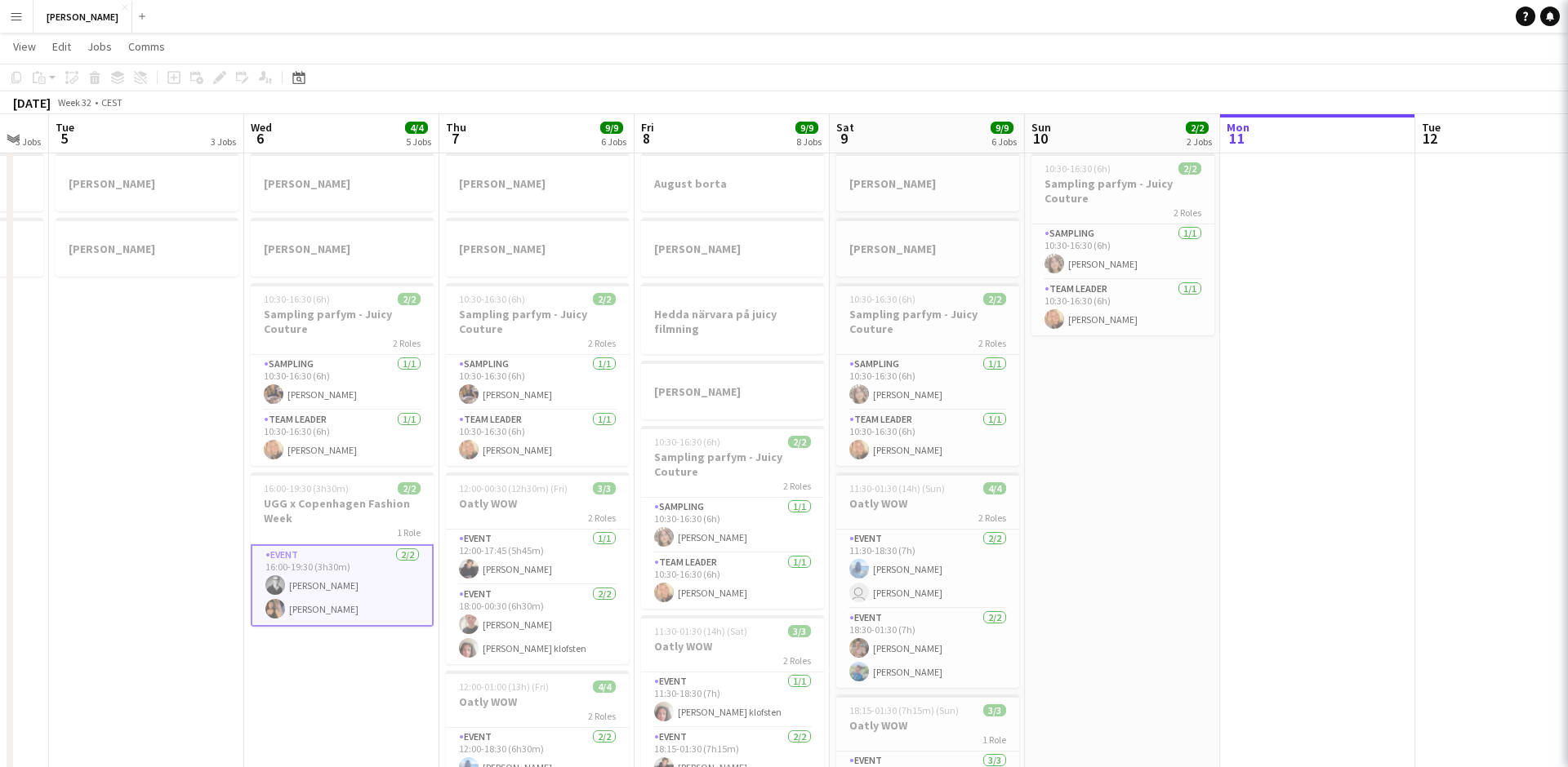
scroll to position [0, 342]
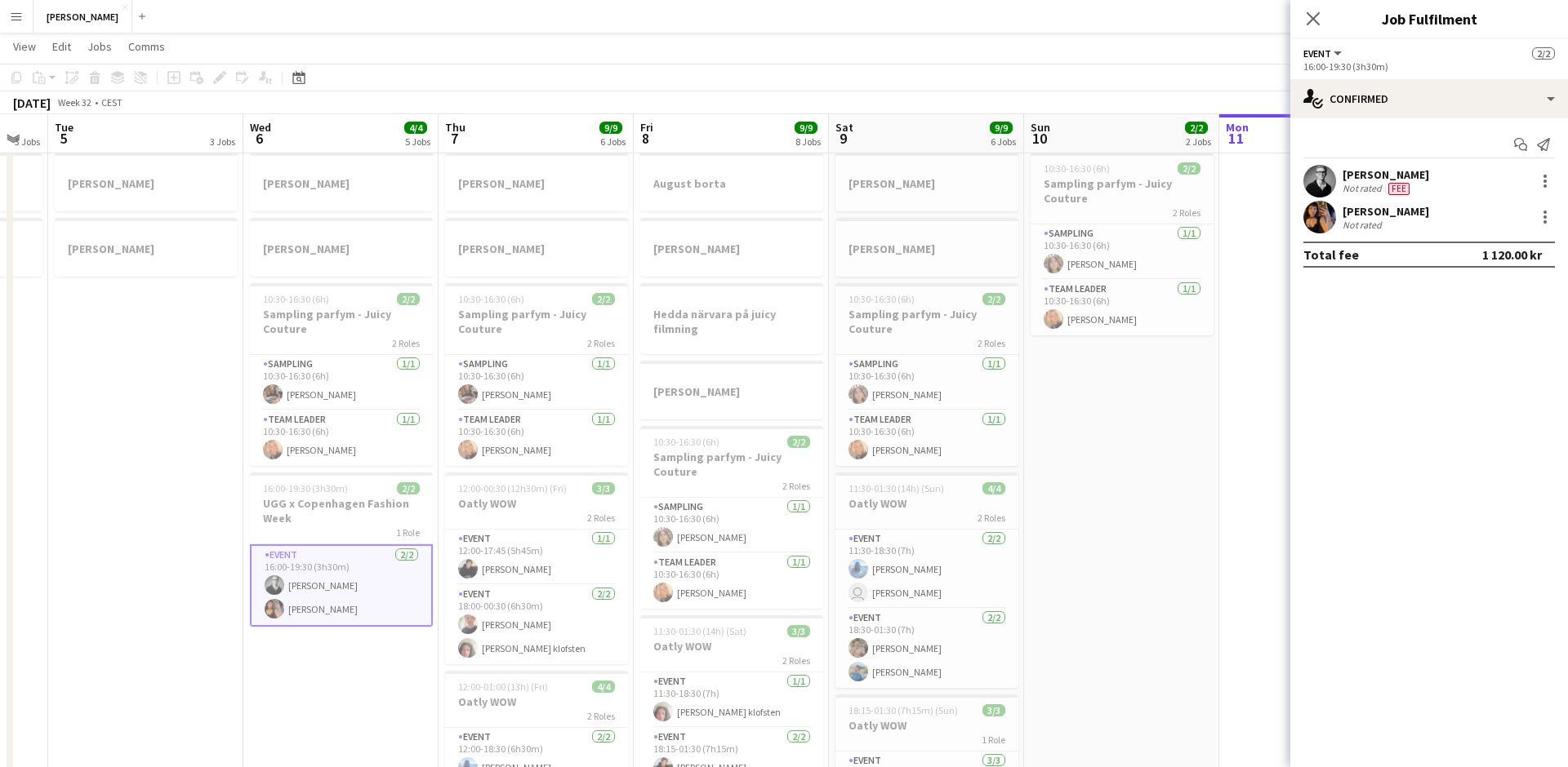
click at [1321, 213] on app-user-avatar at bounding box center [1320, 217] width 33 height 33
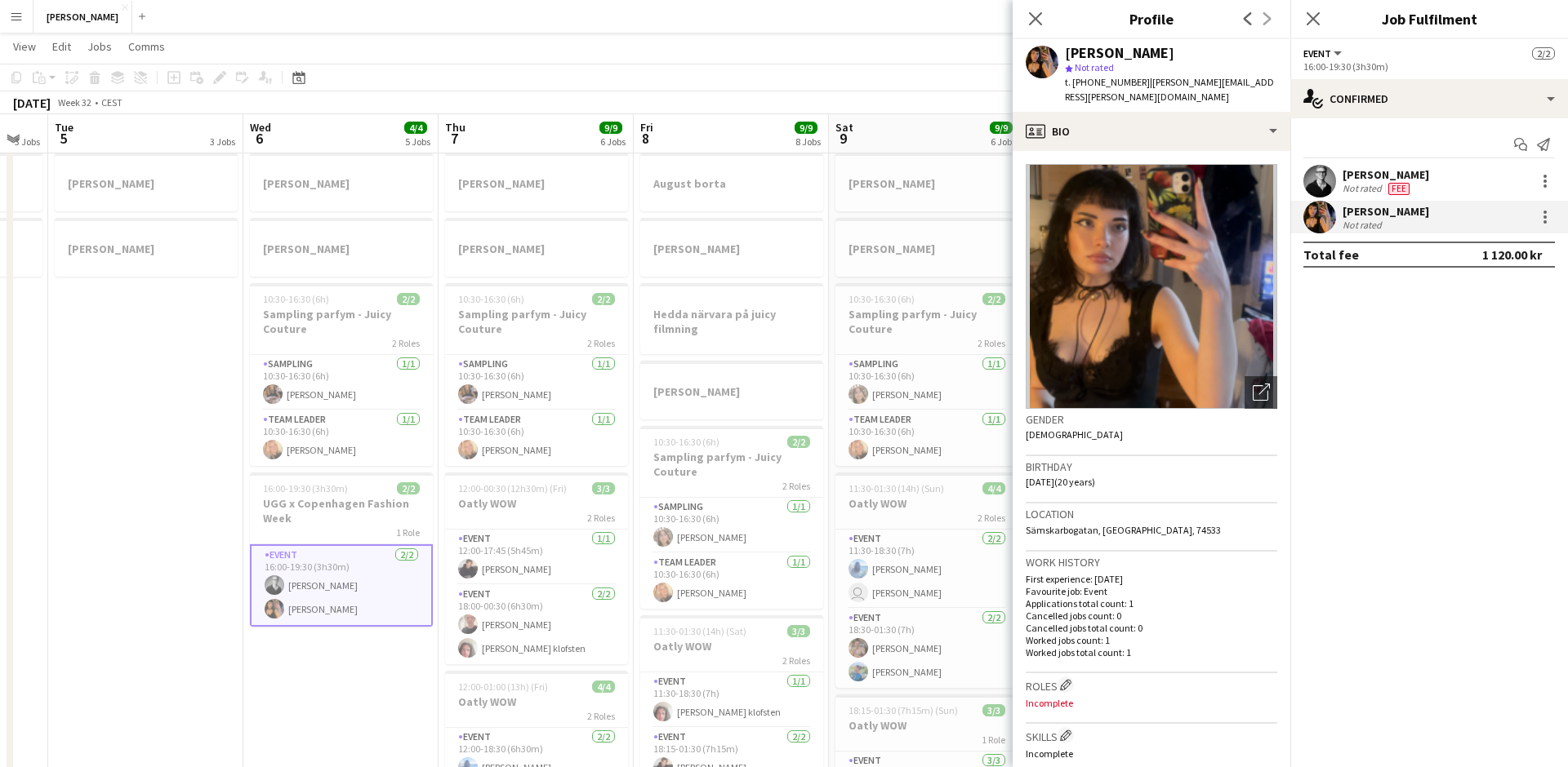
click at [220, 282] on app-date-cell "August borta [PERSON_NAME] [PERSON_NAME]" at bounding box center [146, 574] width 195 height 986
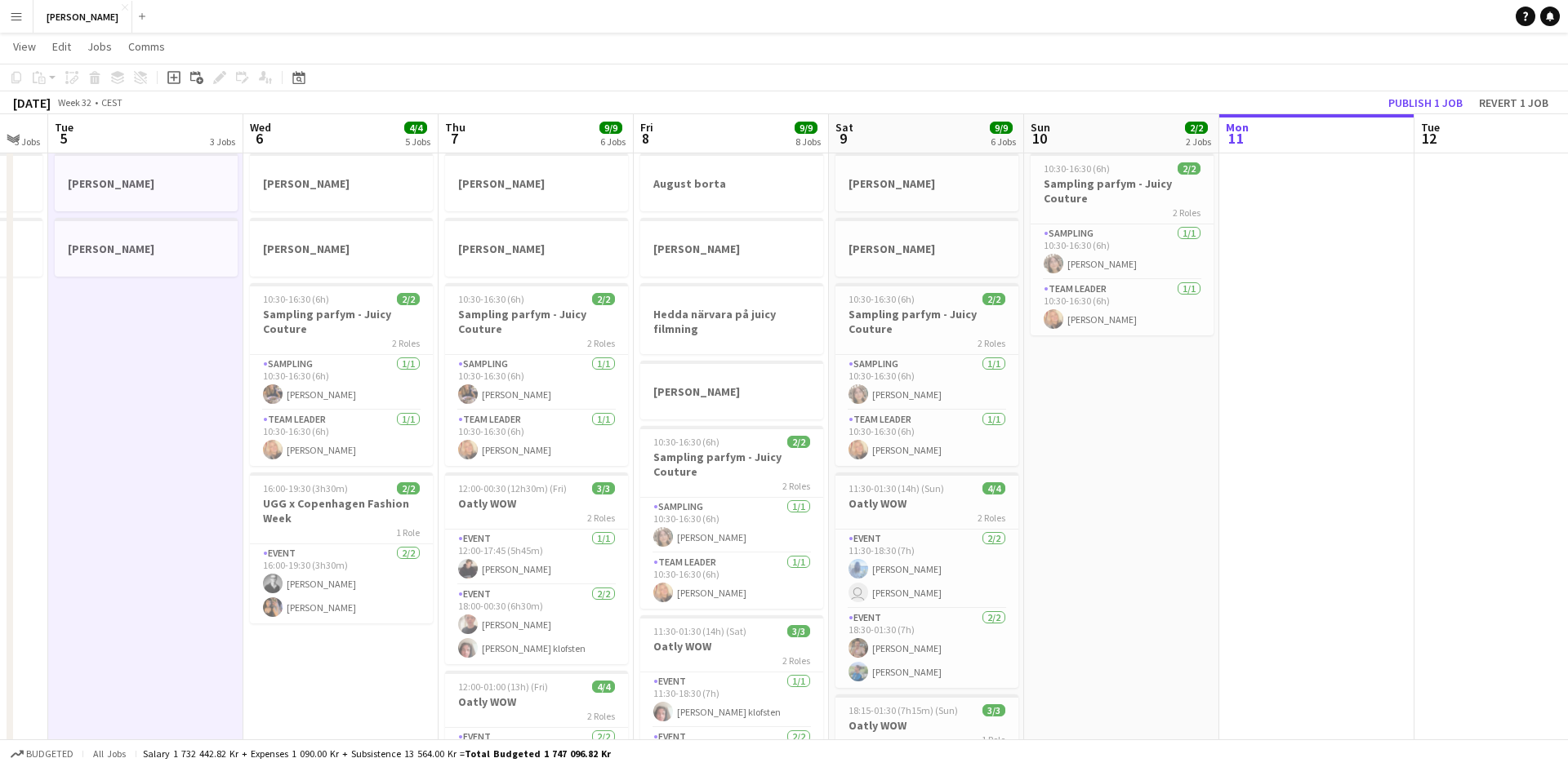
click at [220, 297] on app-date-cell "August borta [PERSON_NAME] [PERSON_NAME]" at bounding box center [146, 574] width 195 height 986
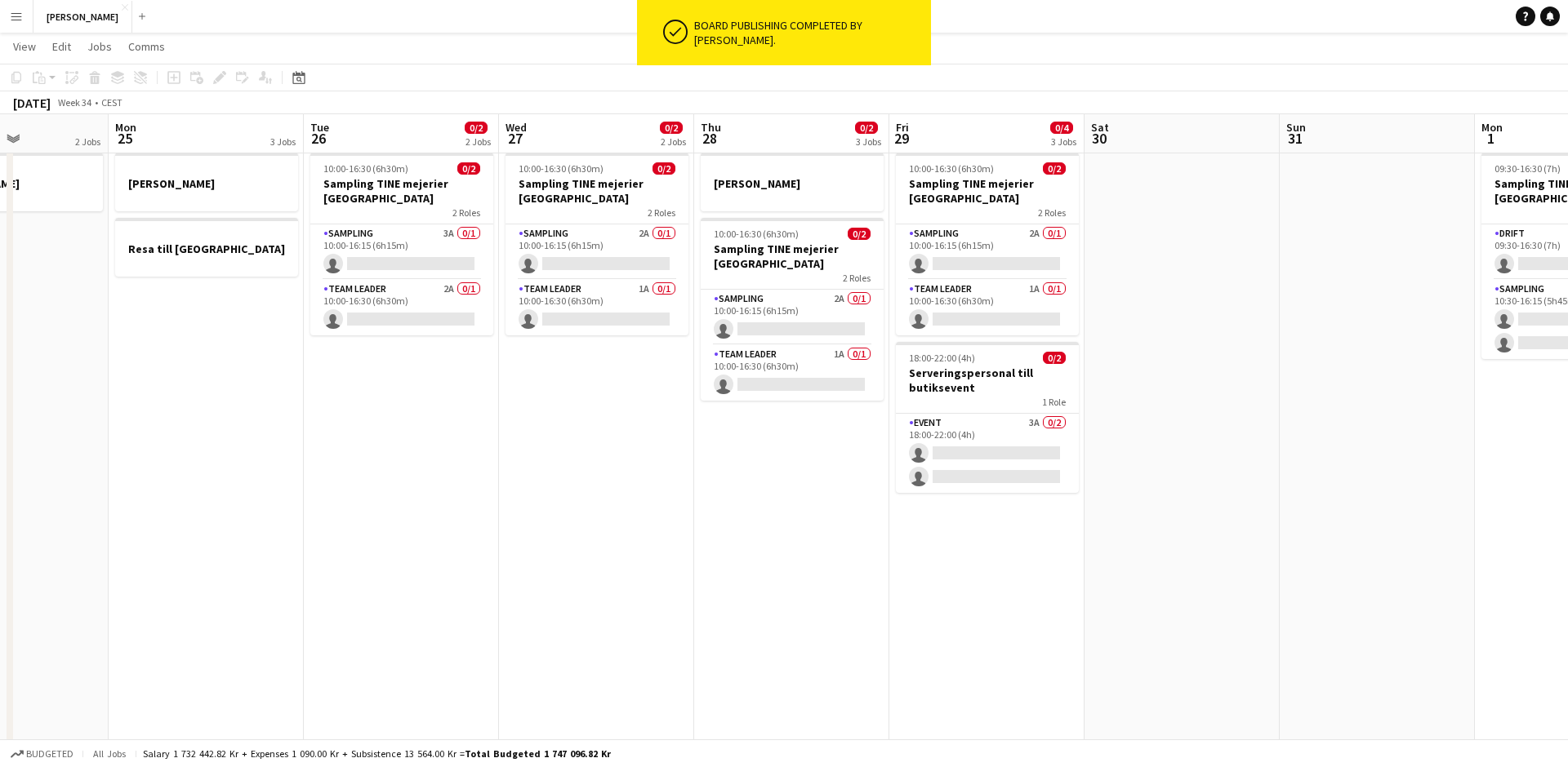
scroll to position [0, 695]
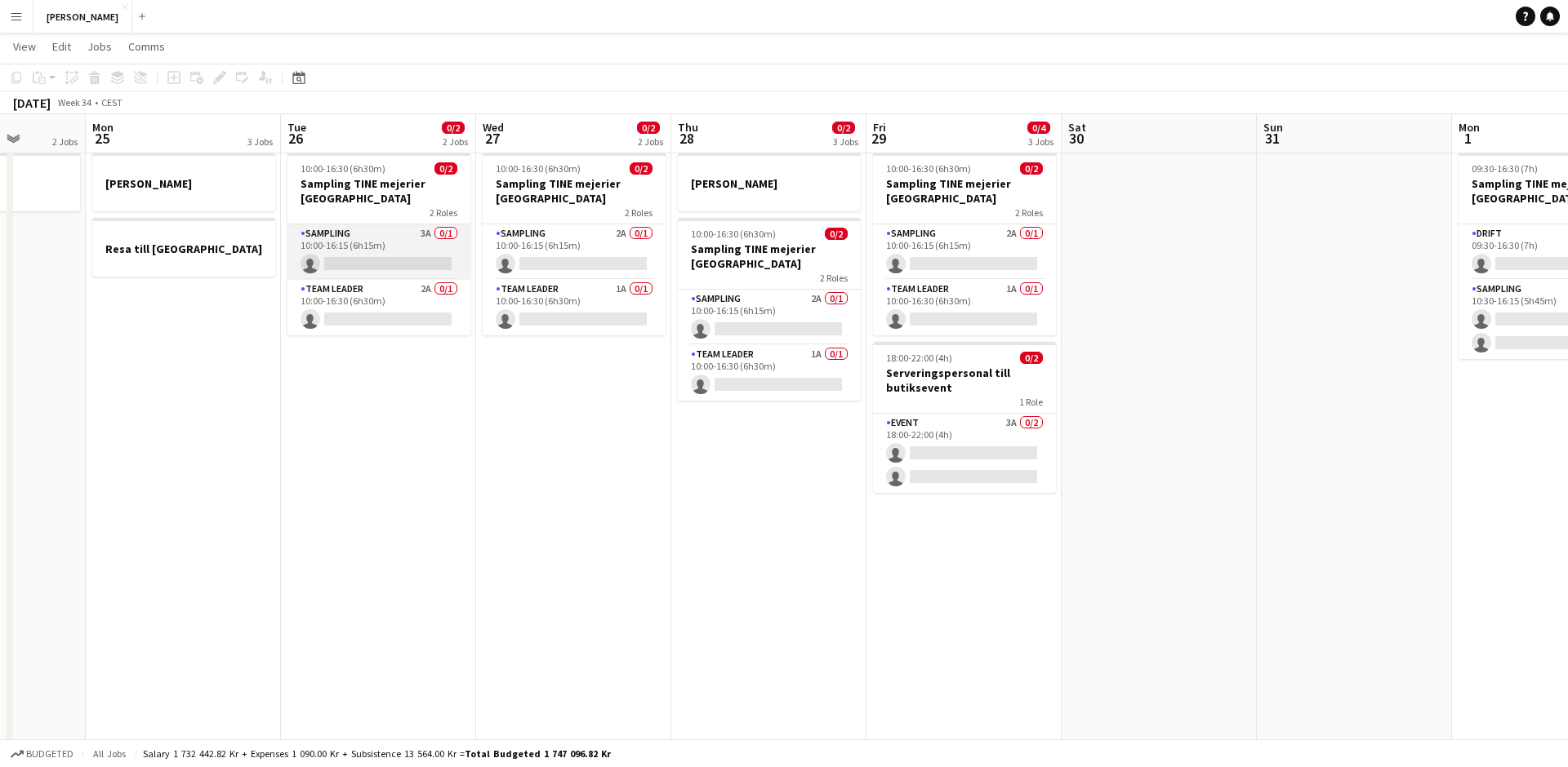
click at [403, 254] on app-card-role "Sampling 3A 0/1 10:00-16:15 (6h15m) single-neutral-actions" at bounding box center [378, 252] width 182 height 56
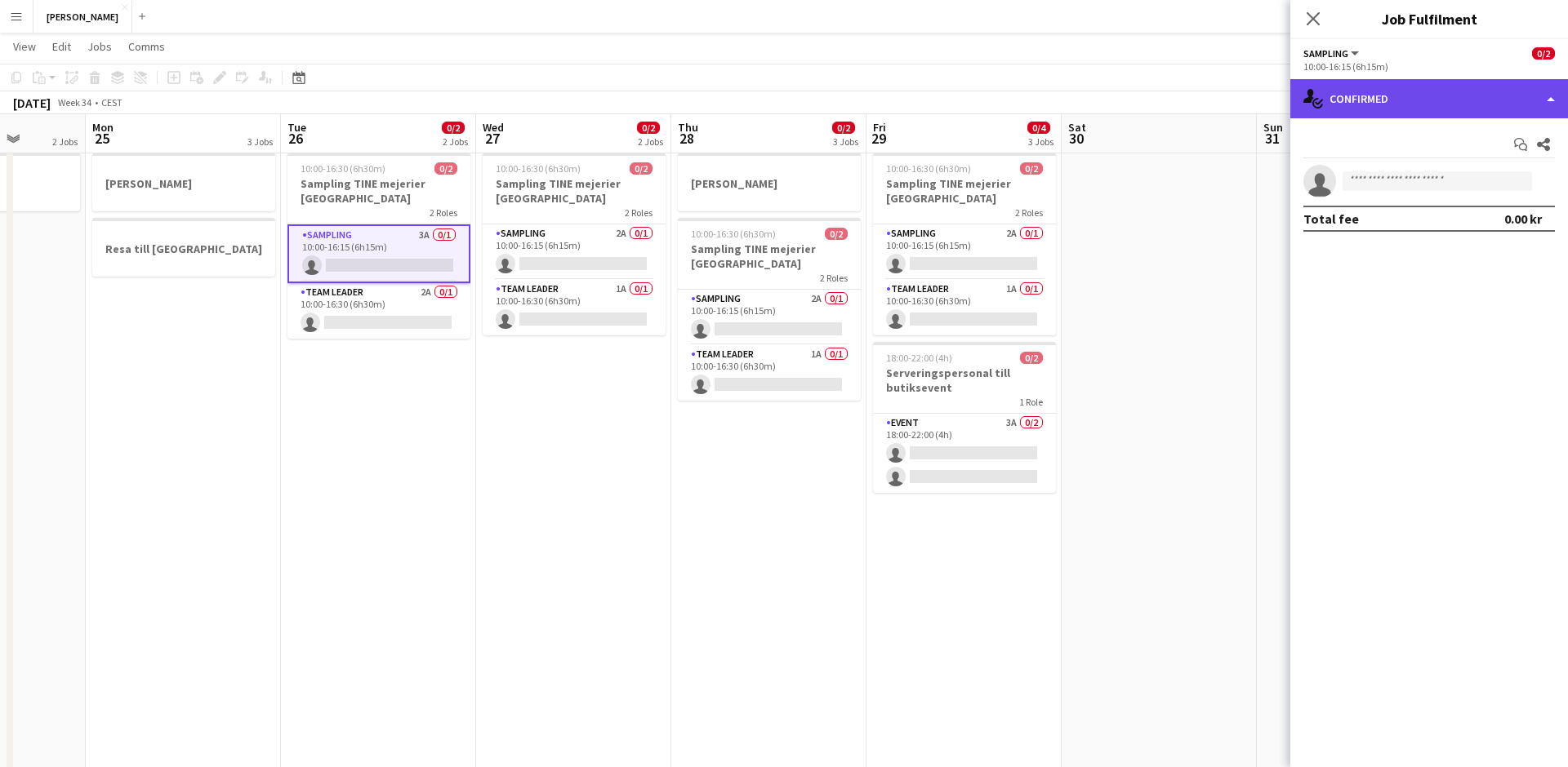
click at [1338, 98] on div "single-neutral-actions-check-2 Confirmed" at bounding box center [1429, 98] width 278 height 39
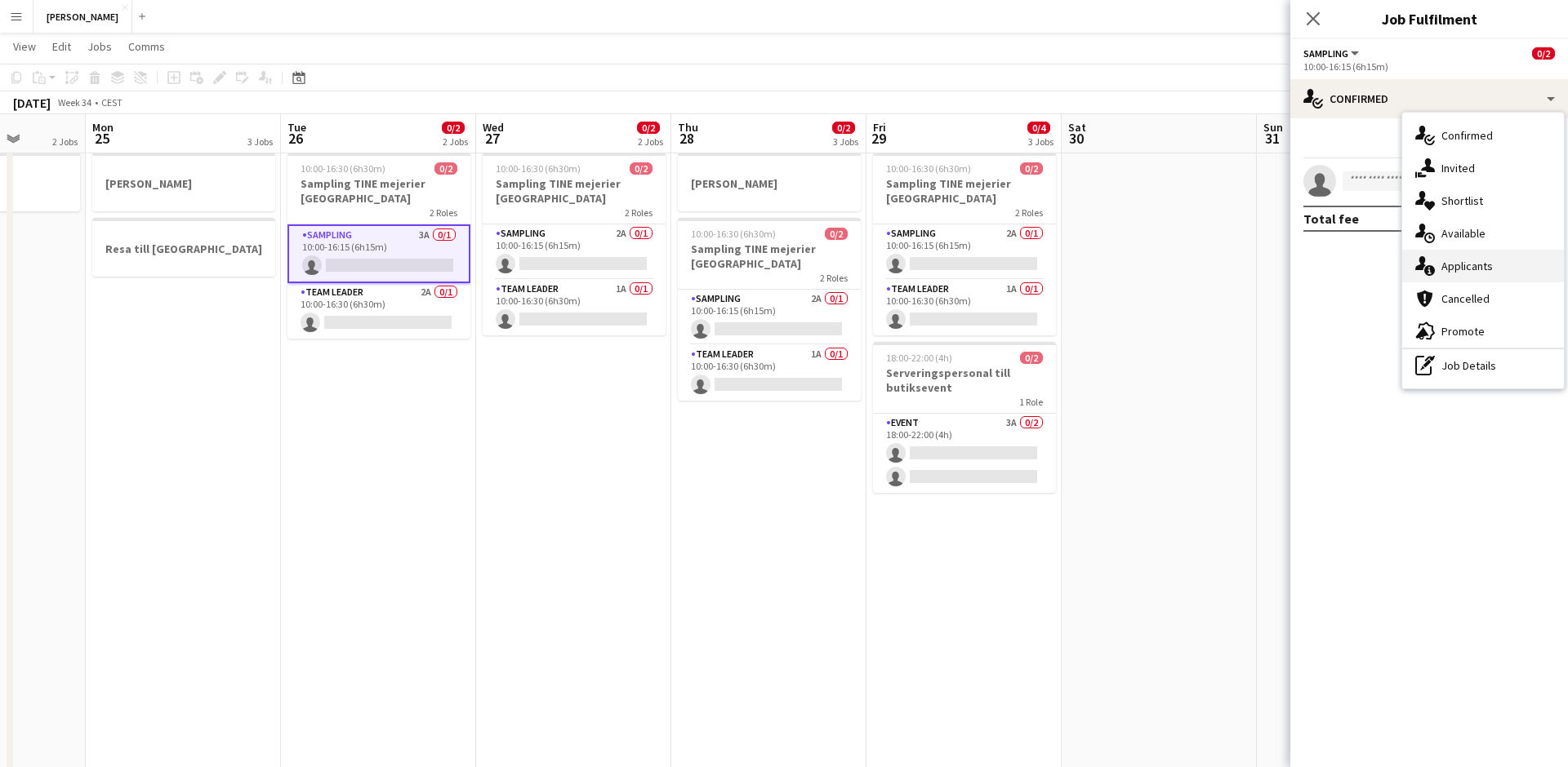
click at [1485, 268] on div "single-neutral-actions-information Applicants" at bounding box center [1483, 266] width 161 height 33
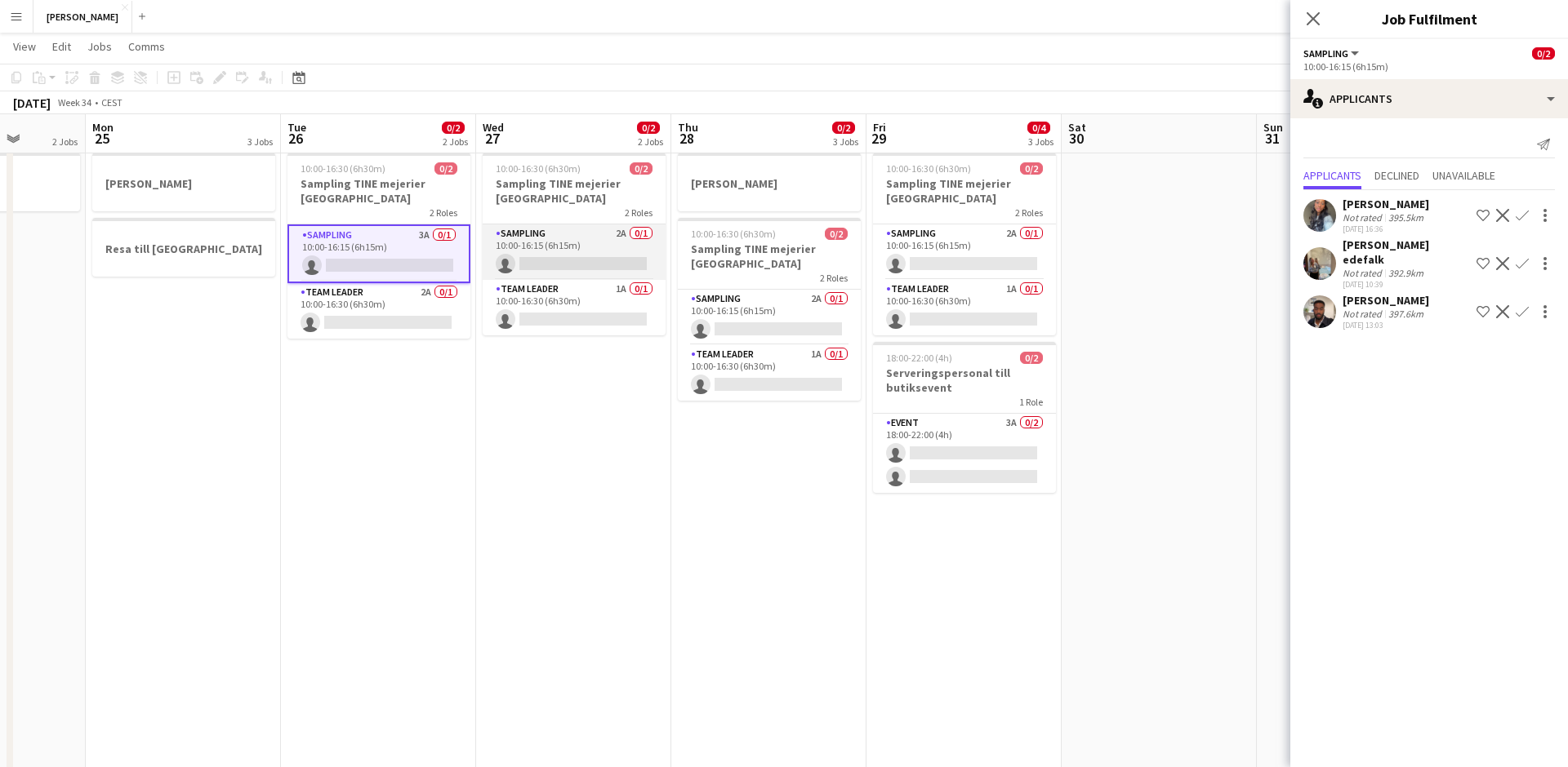
click at [580, 243] on app-card-role "Sampling 2A 0/1 10:00-16:15 (6h15m) single-neutral-actions" at bounding box center [573, 252] width 182 height 56
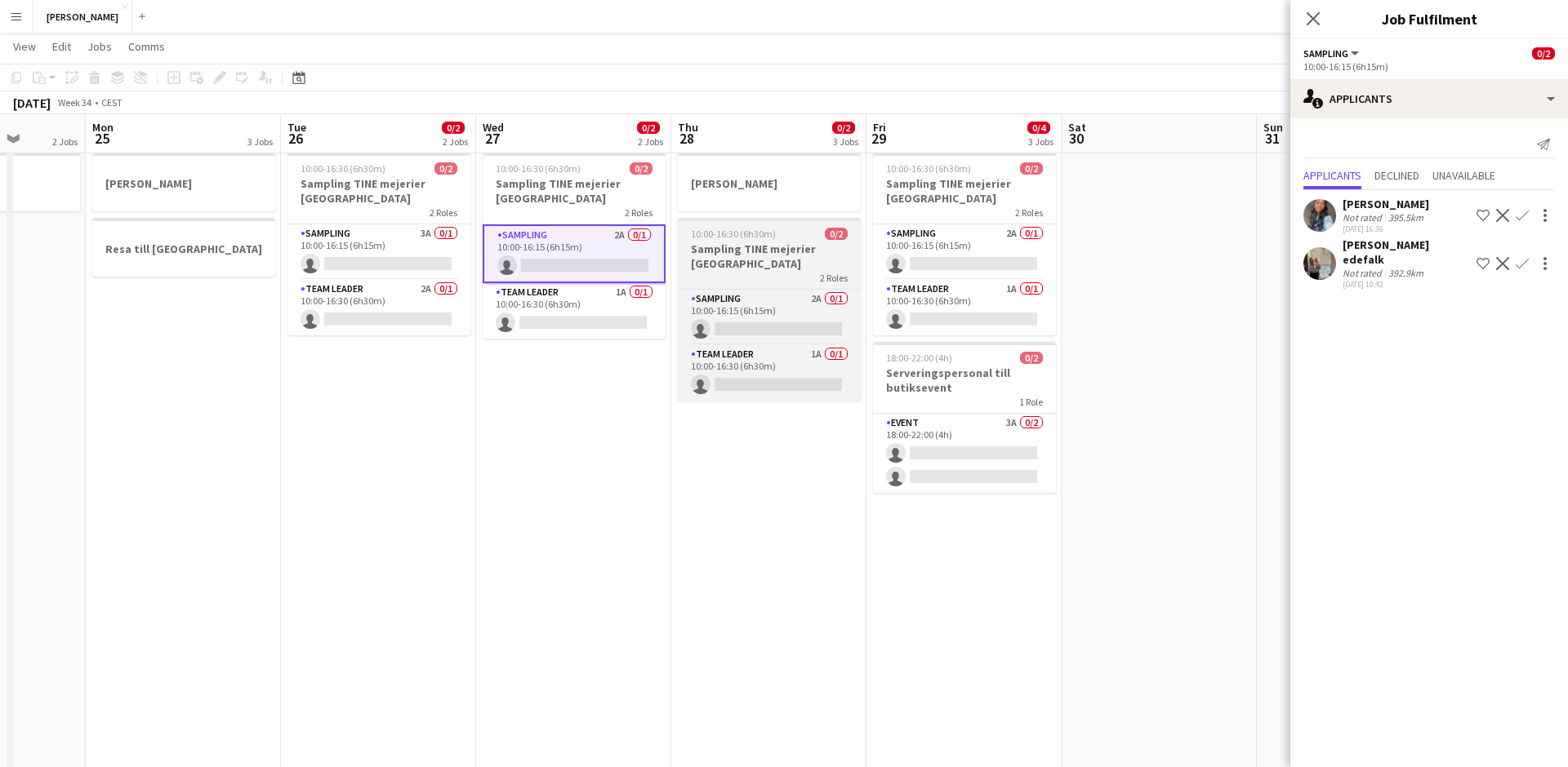
click at [736, 236] on span "10:00-16:30 (6h30m)" at bounding box center [733, 233] width 85 height 12
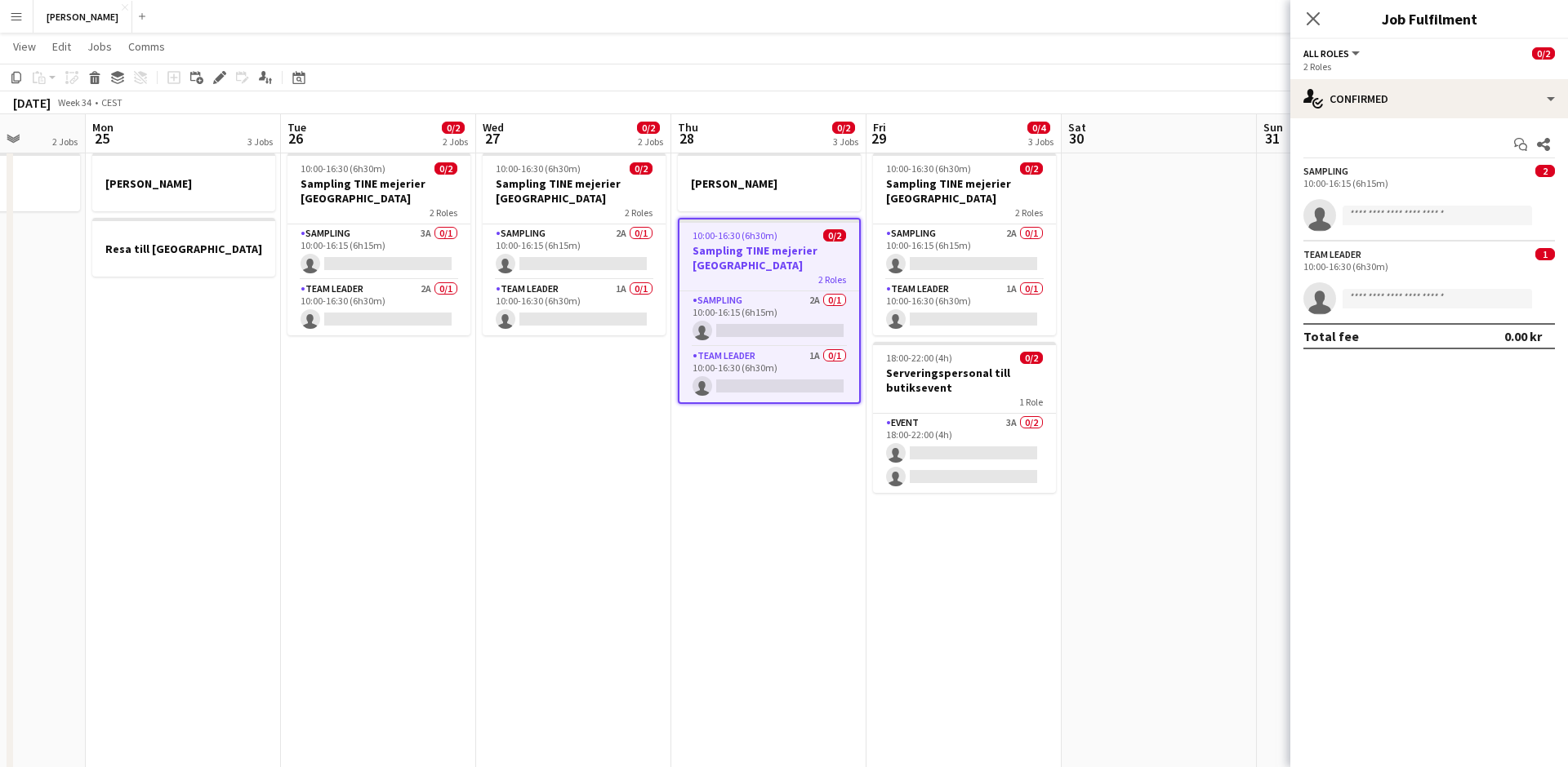
click at [547, 480] on app-date-cell "[PERSON_NAME] 10:00-16:30 (6h30m) 0/2 Sampling TINE mejerier Göteborg 2 Roles S…" at bounding box center [573, 574] width 195 height 986
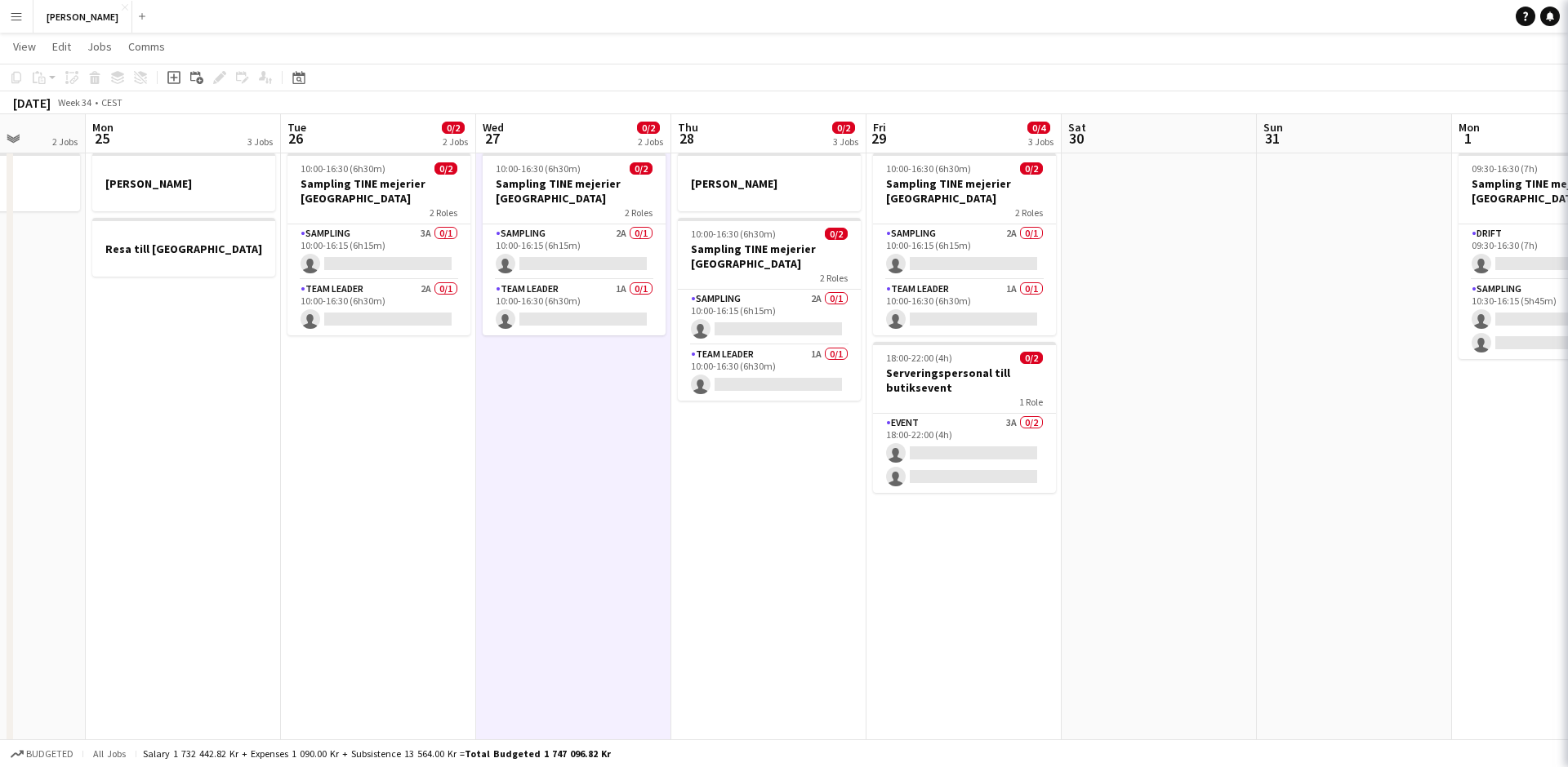
click at [547, 480] on app-date-cell "[PERSON_NAME] 10:00-16:30 (6h30m) 0/2 Sampling TINE mejerier Göteborg 2 Roles S…" at bounding box center [573, 574] width 195 height 986
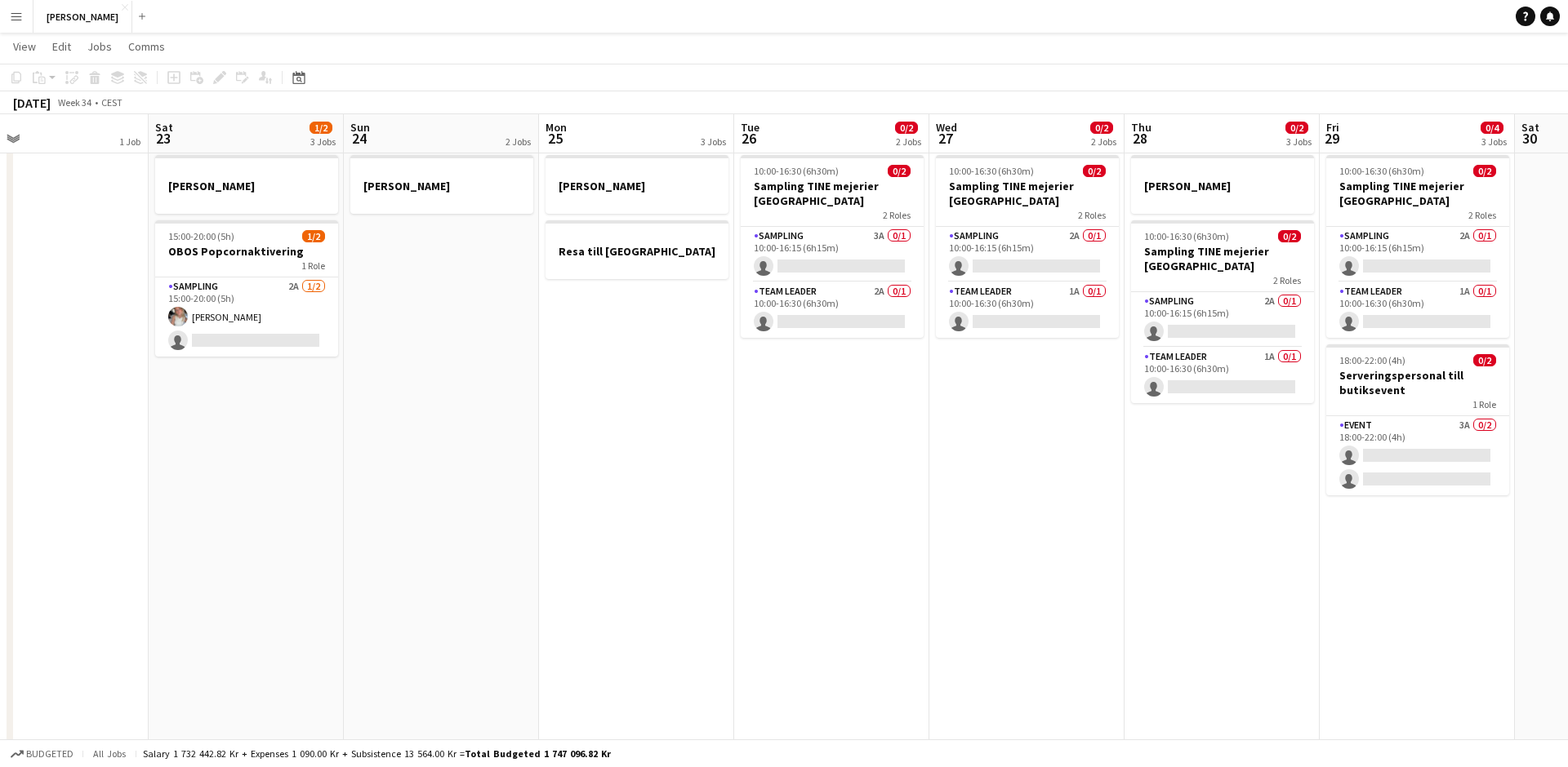
scroll to position [0, 435]
